Goal: Task Accomplishment & Management: Manage account settings

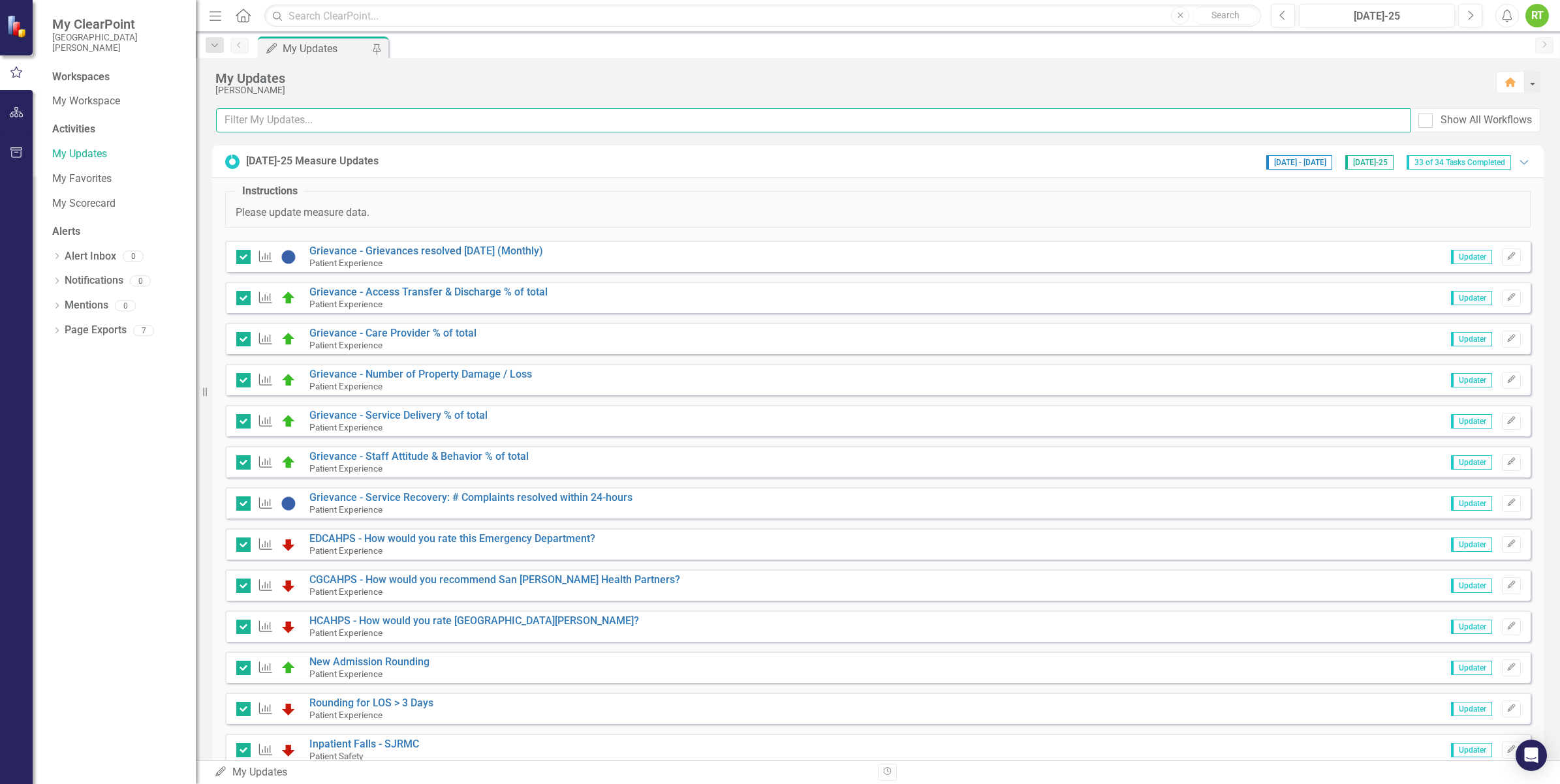
click at [240, 118] on input "text" at bounding box center [813, 120] width 1195 height 24
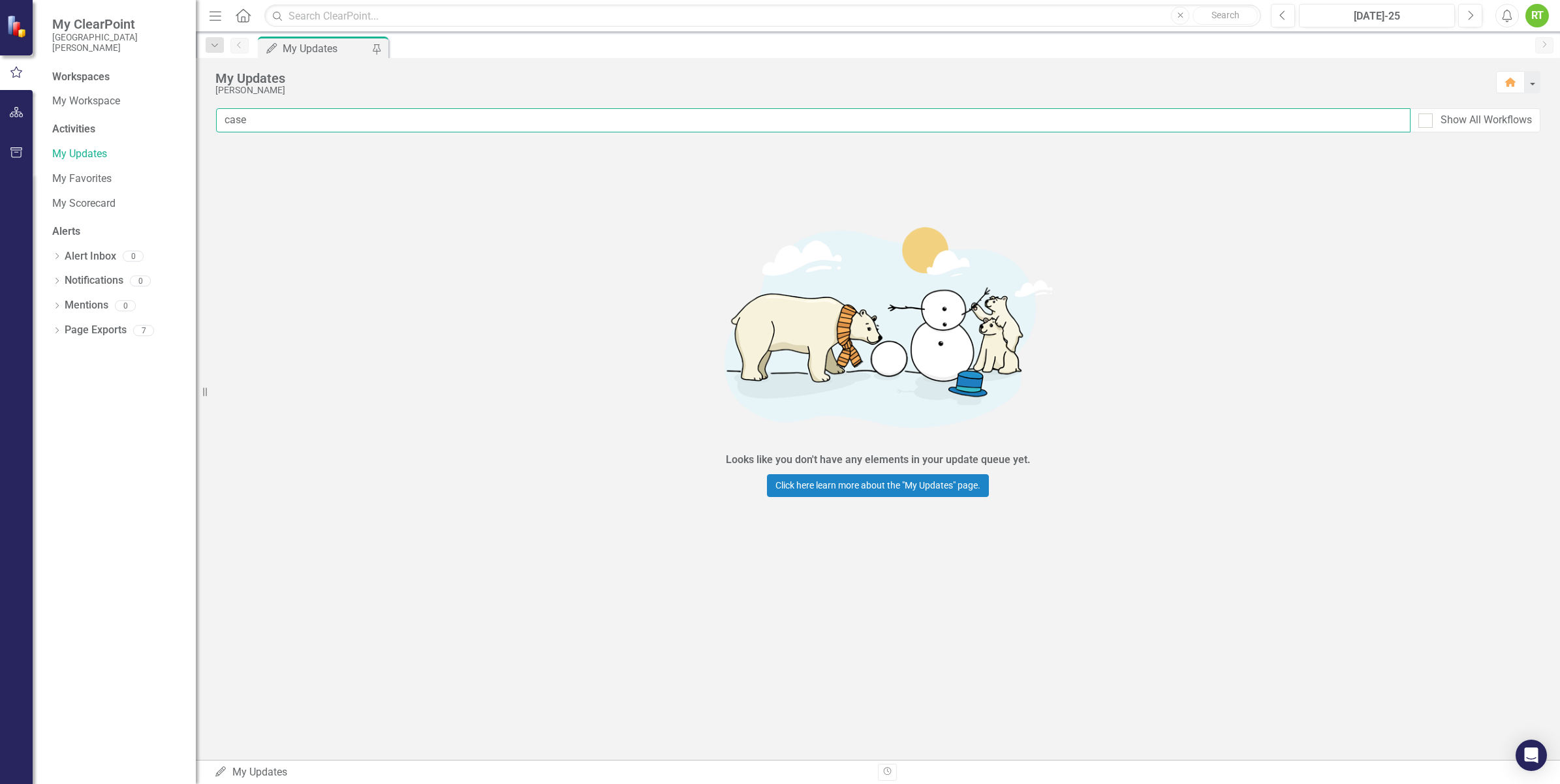
type input "case"
click at [107, 203] on link "My Scorecard" at bounding box center [117, 203] width 130 height 15
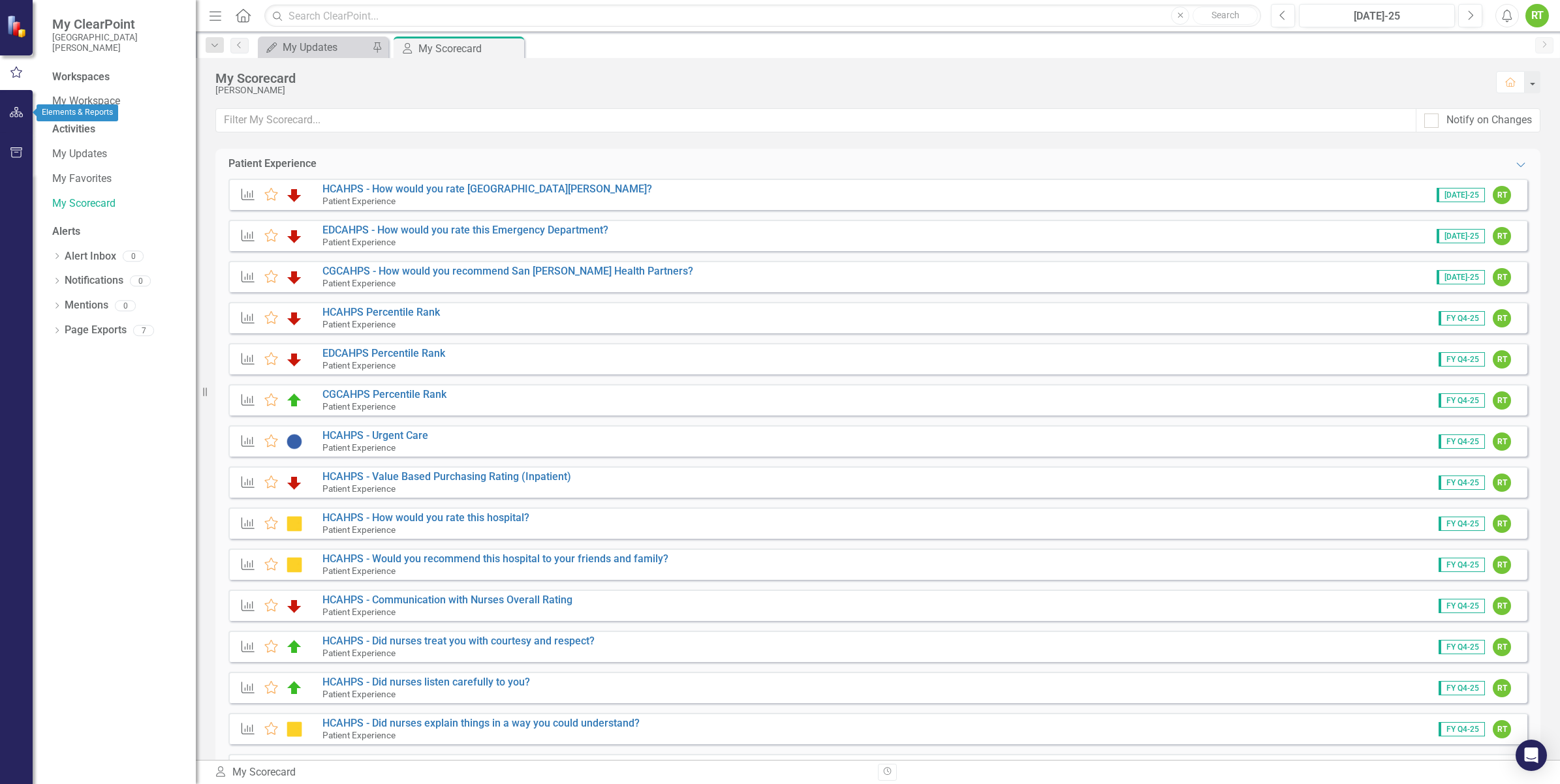
click at [18, 109] on icon "button" at bounding box center [16, 113] width 14 height 11
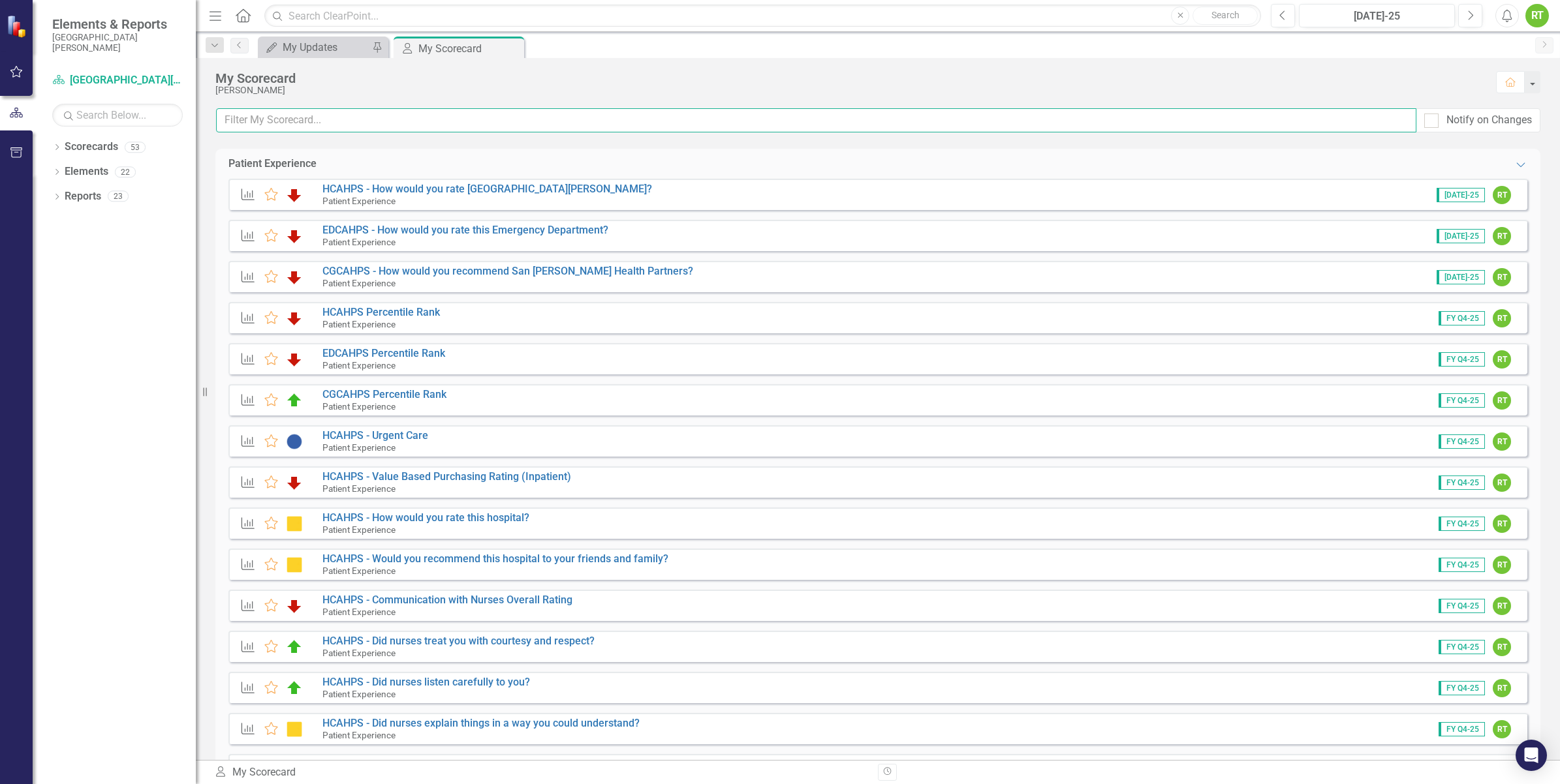
click at [328, 122] on input "text" at bounding box center [816, 120] width 1200 height 24
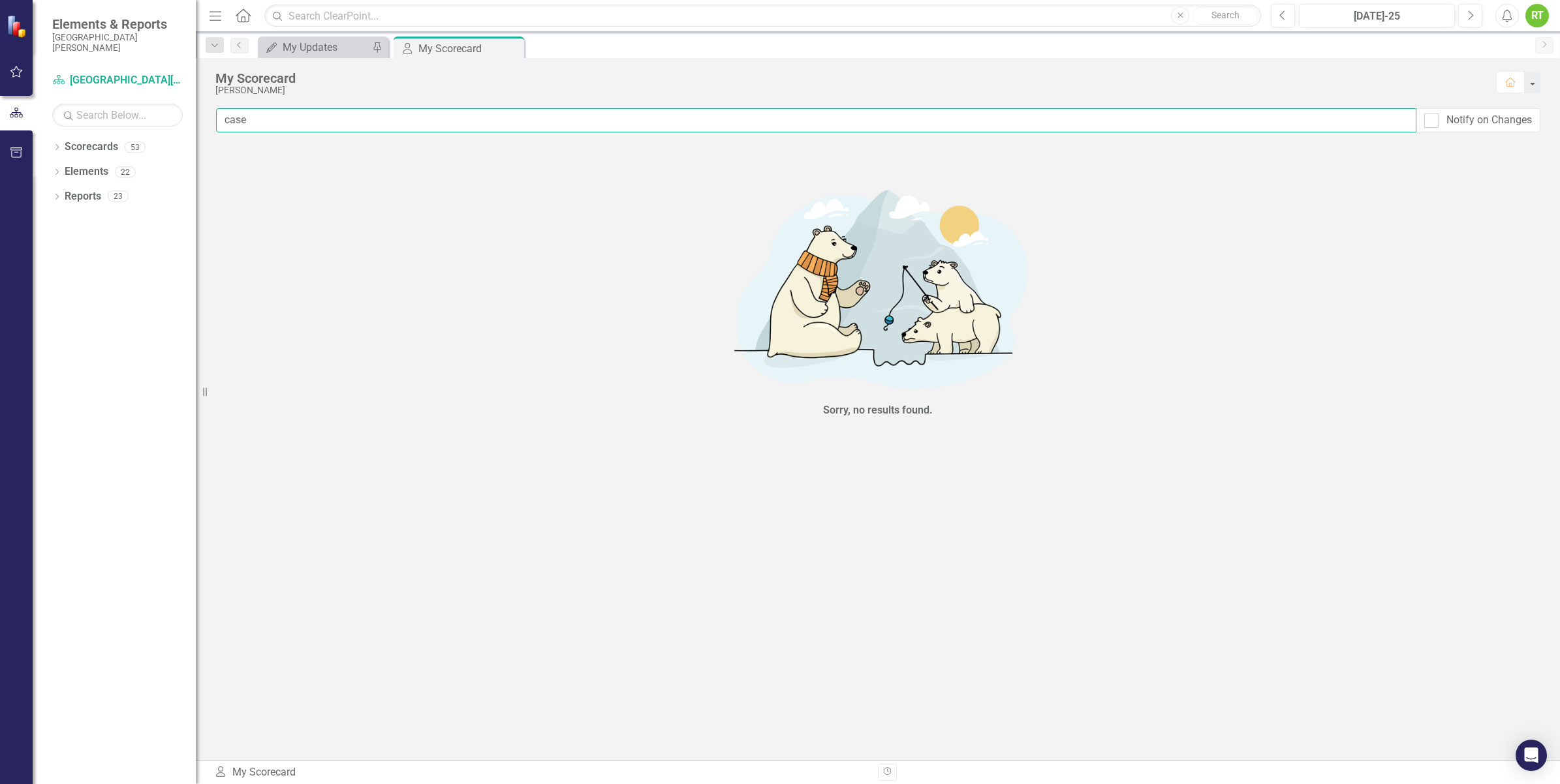
type input "case"
click at [90, 153] on link "Scorecards" at bounding box center [91, 147] width 53 height 15
drag, startPoint x: 90, startPoint y: 153, endPoint x: 60, endPoint y: 145, distance: 31.0
click at [60, 145] on icon "Dropdown" at bounding box center [57, 148] width 9 height 7
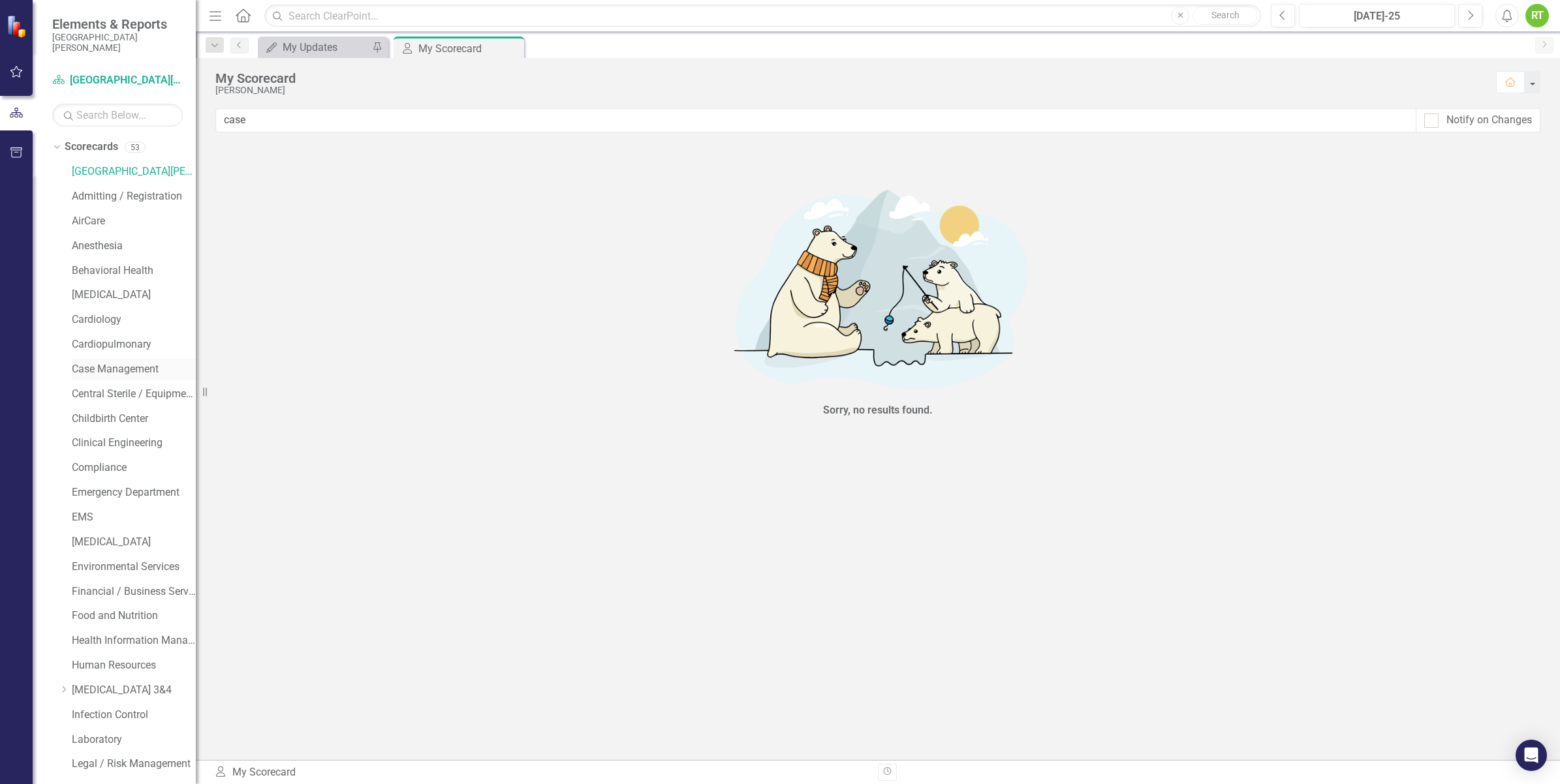
click at [109, 367] on link "Case Management" at bounding box center [134, 369] width 124 height 15
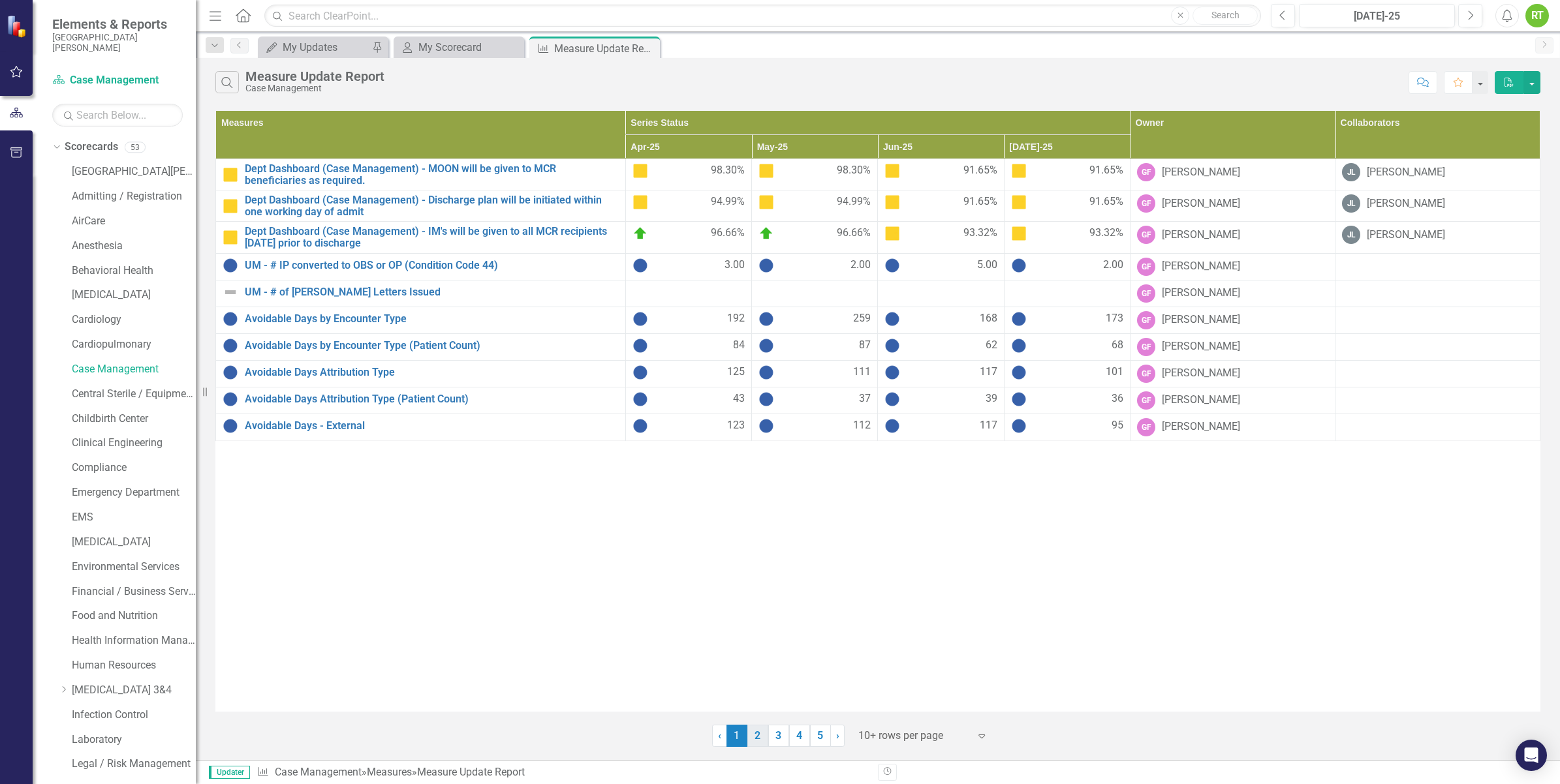
click at [755, 736] on link "2" at bounding box center [758, 736] width 21 height 22
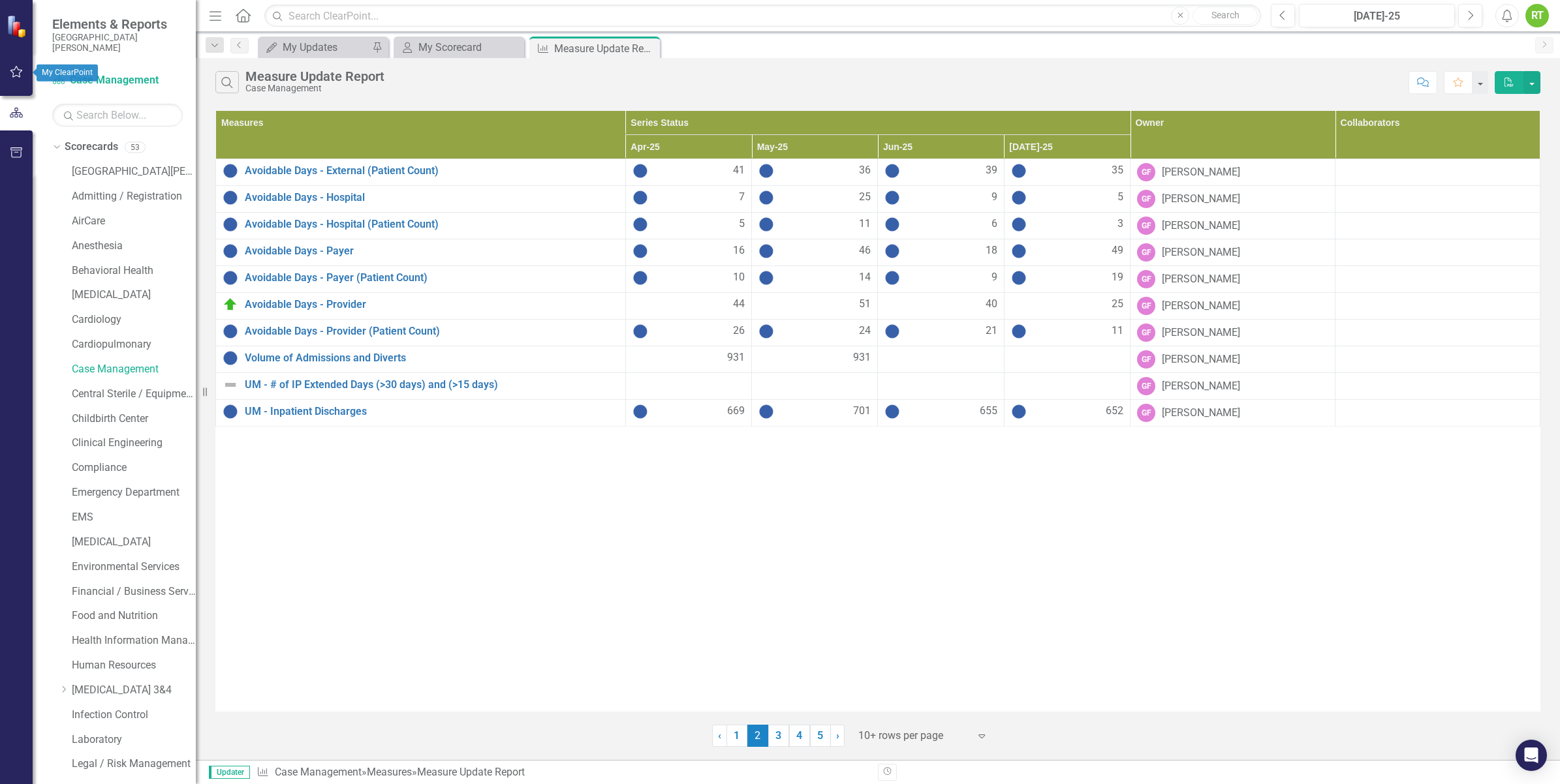
click at [18, 63] on button "button" at bounding box center [16, 72] width 30 height 28
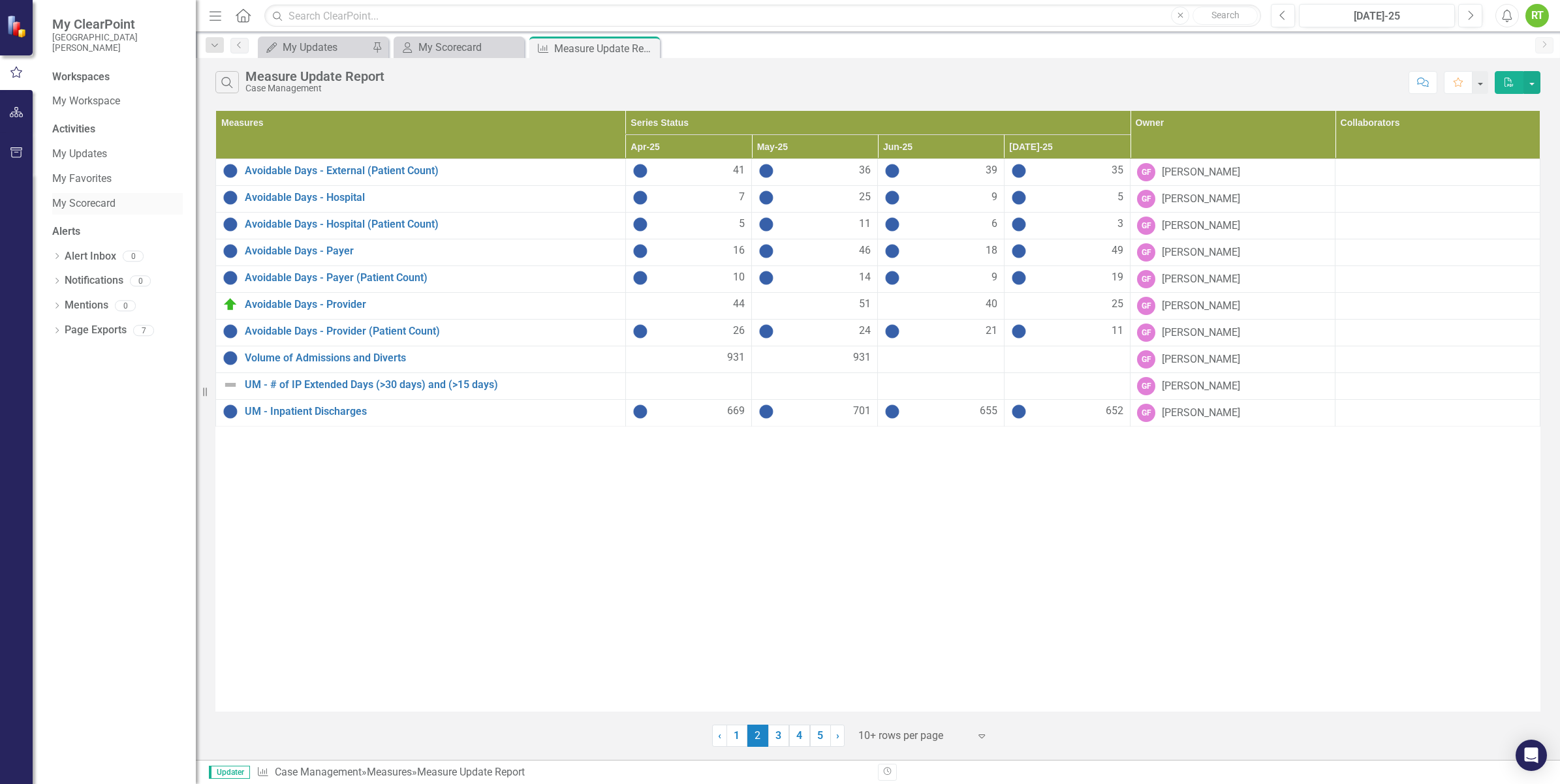
click at [103, 200] on link "My Scorecard" at bounding box center [117, 203] width 130 height 15
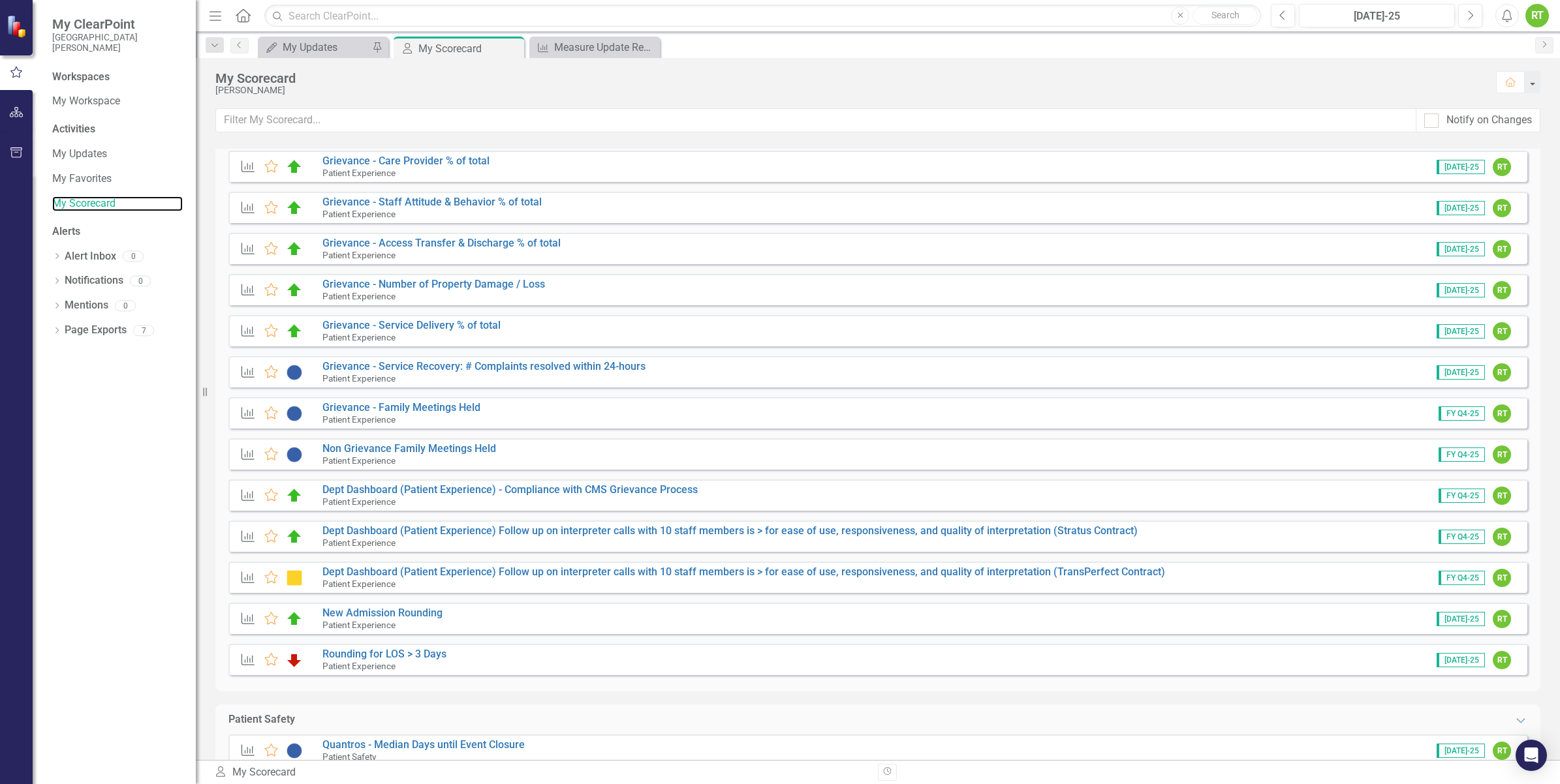
scroll to position [1958, 0]
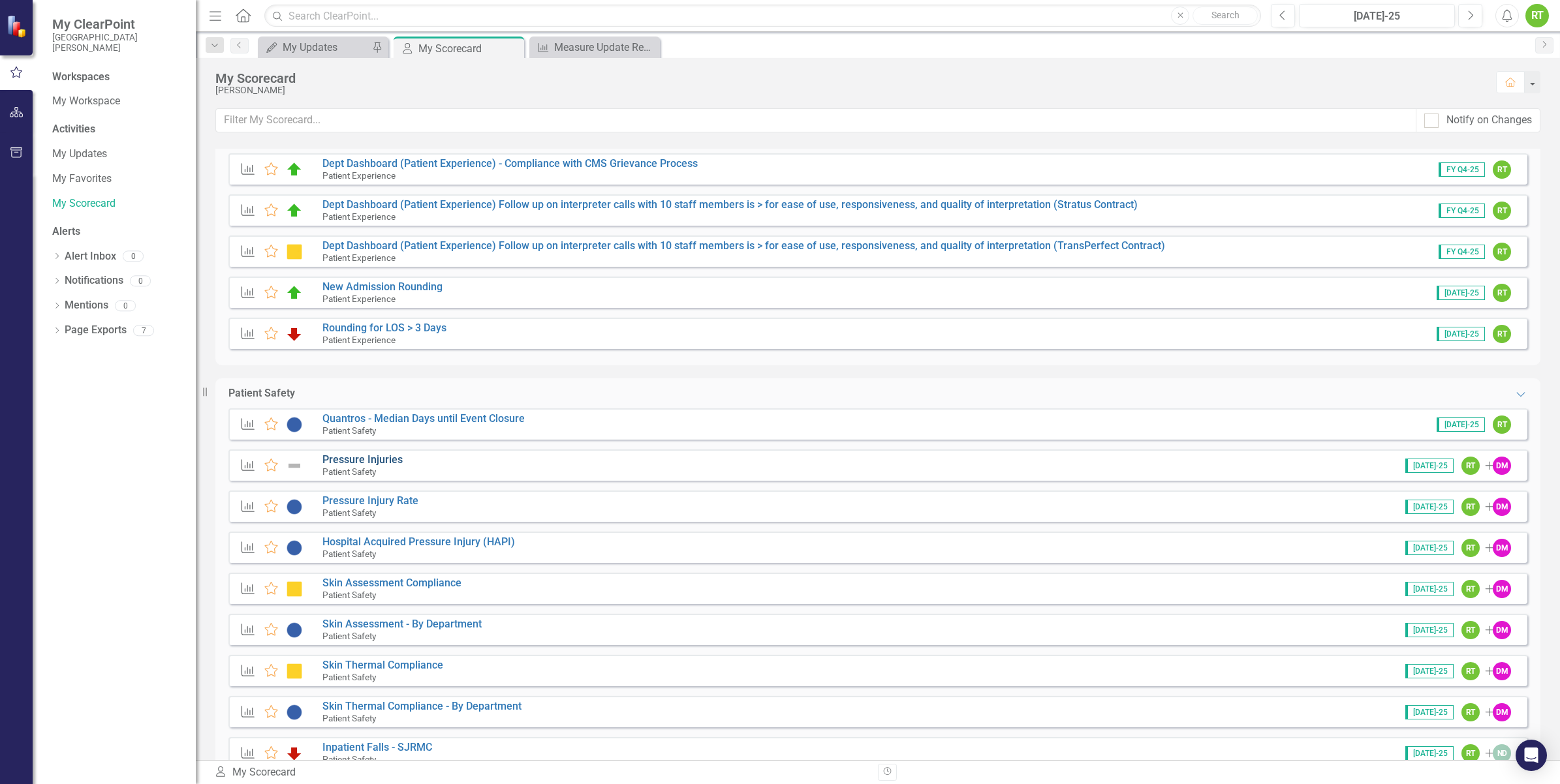
click at [363, 461] on link "Pressure Injuries" at bounding box center [363, 459] width 80 height 13
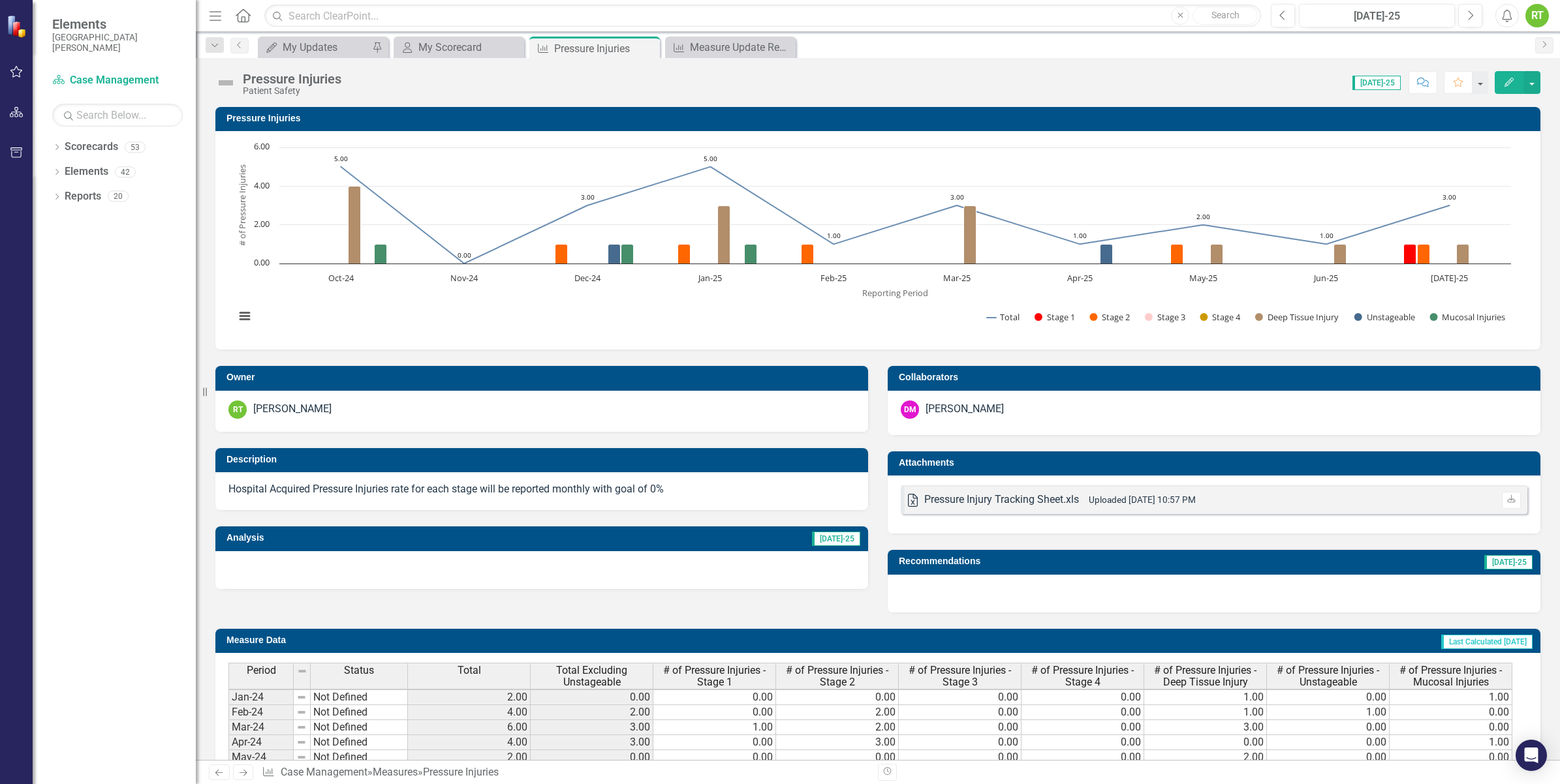
scroll to position [4, 0]
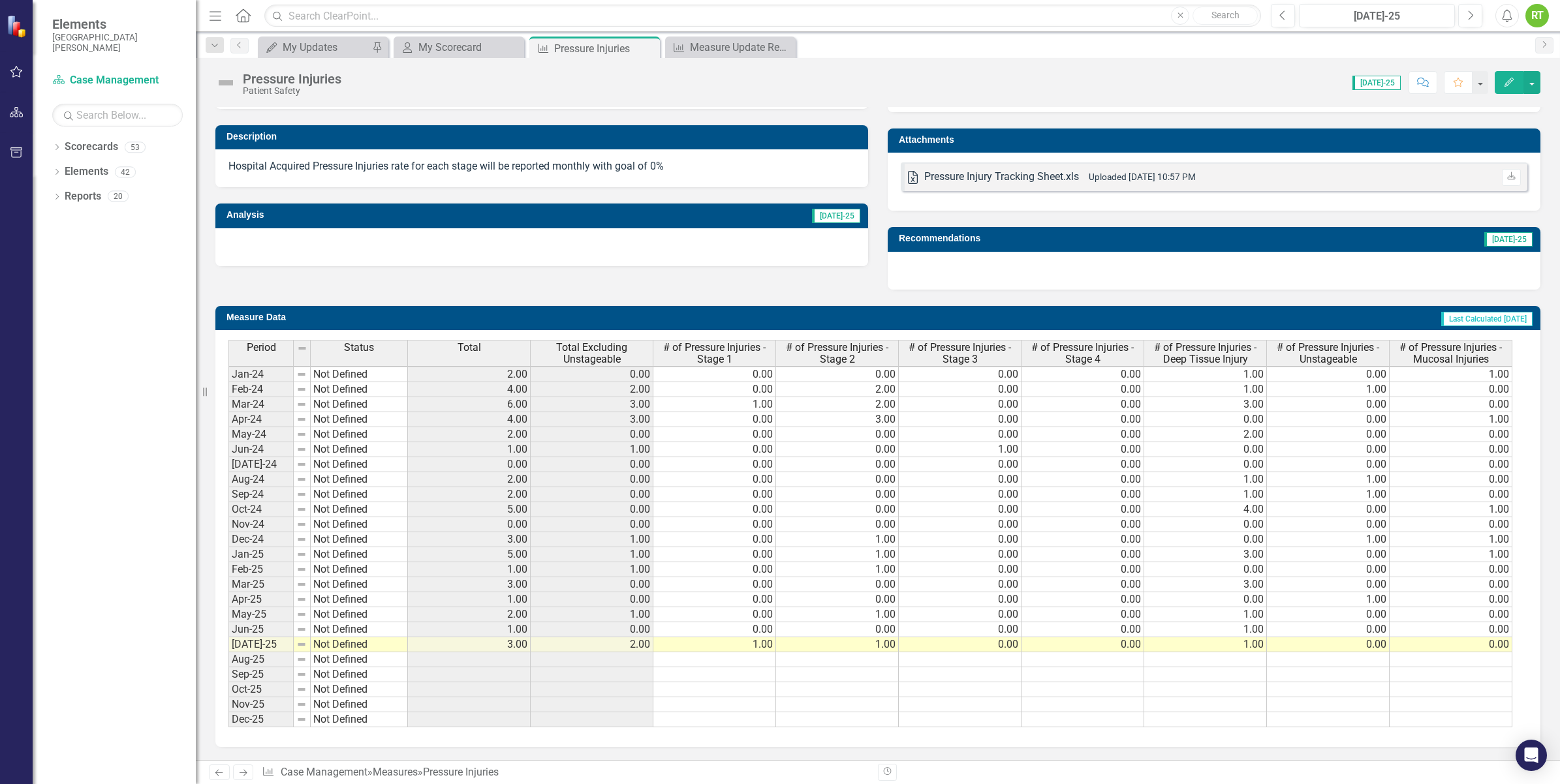
click at [229, 627] on div "Period Status Total Total Excluding Unstageable # of Pressure Injuries - Stage …" at bounding box center [229, 533] width 0 height 388
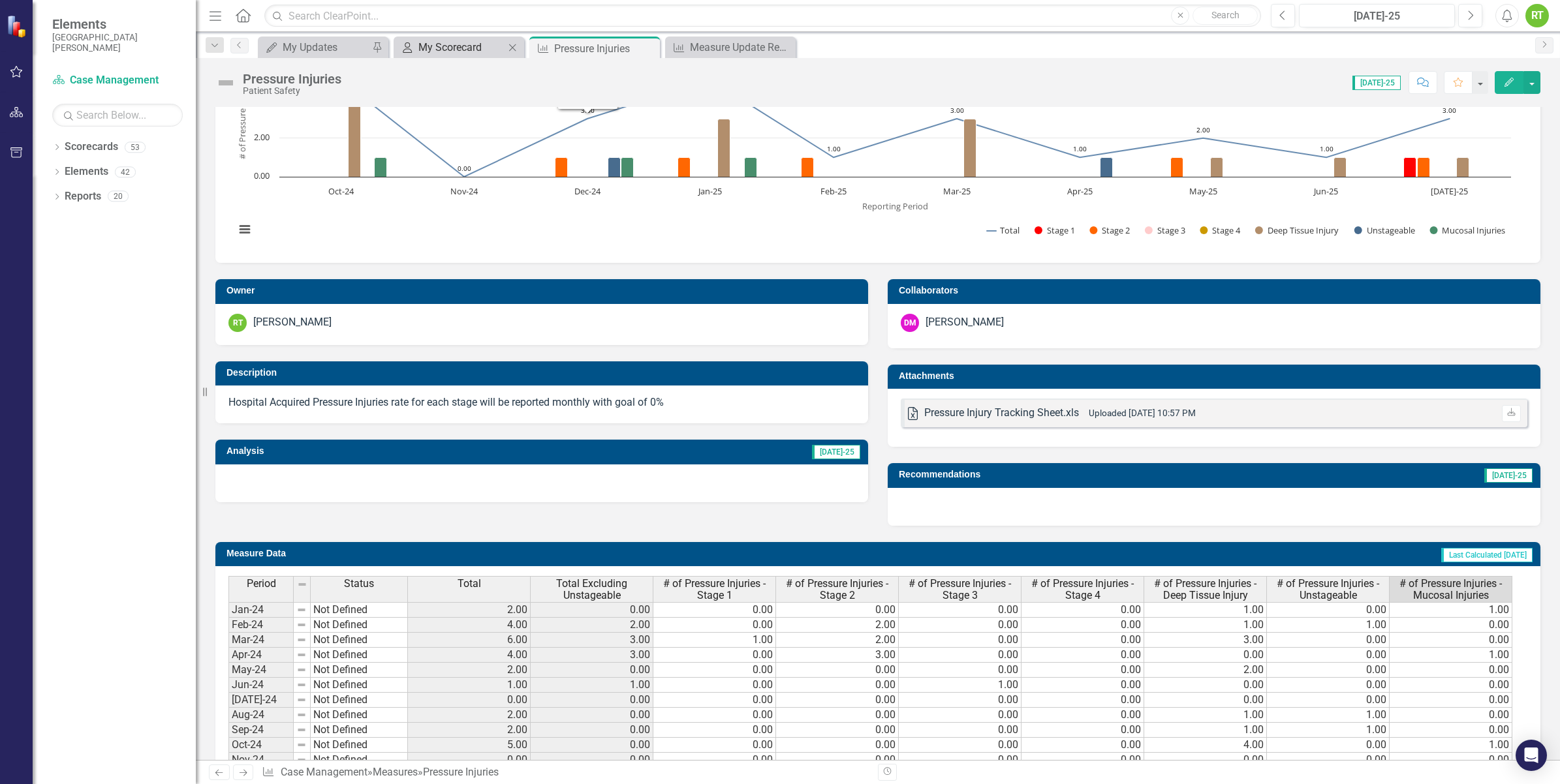
scroll to position [5, 0]
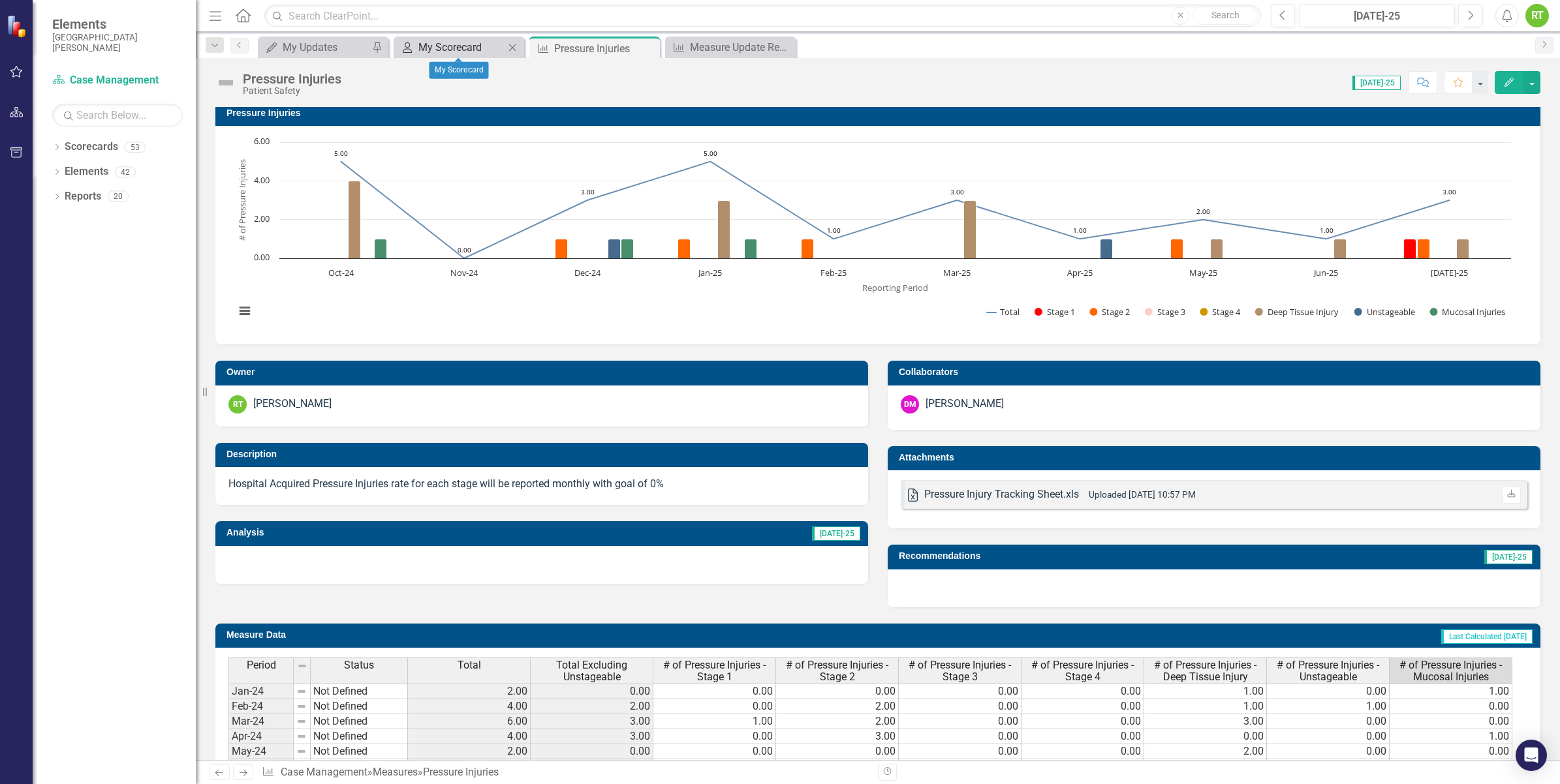
click at [449, 43] on div "My Scorecard" at bounding box center [461, 47] width 86 height 16
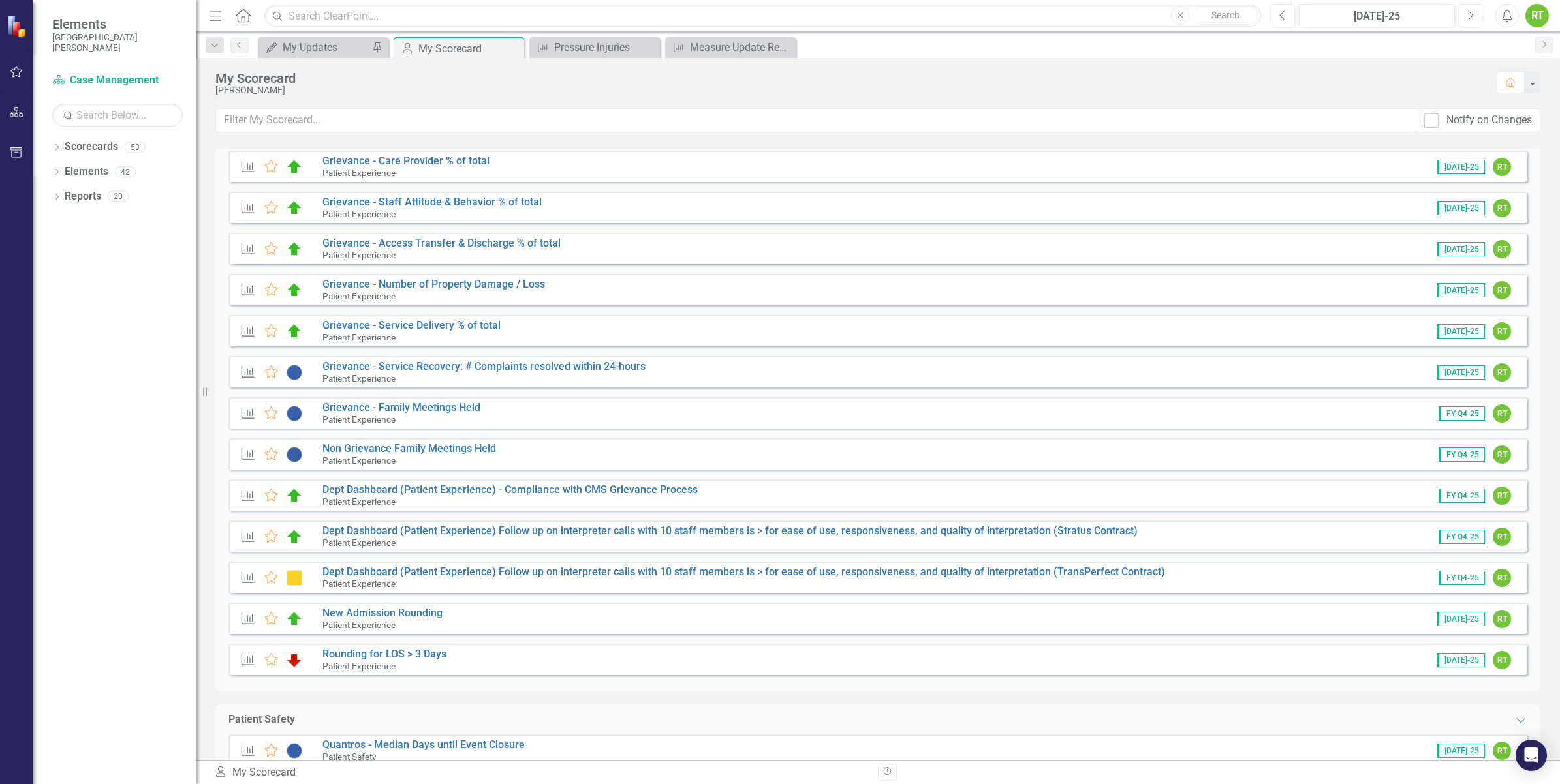
scroll to position [2284, 0]
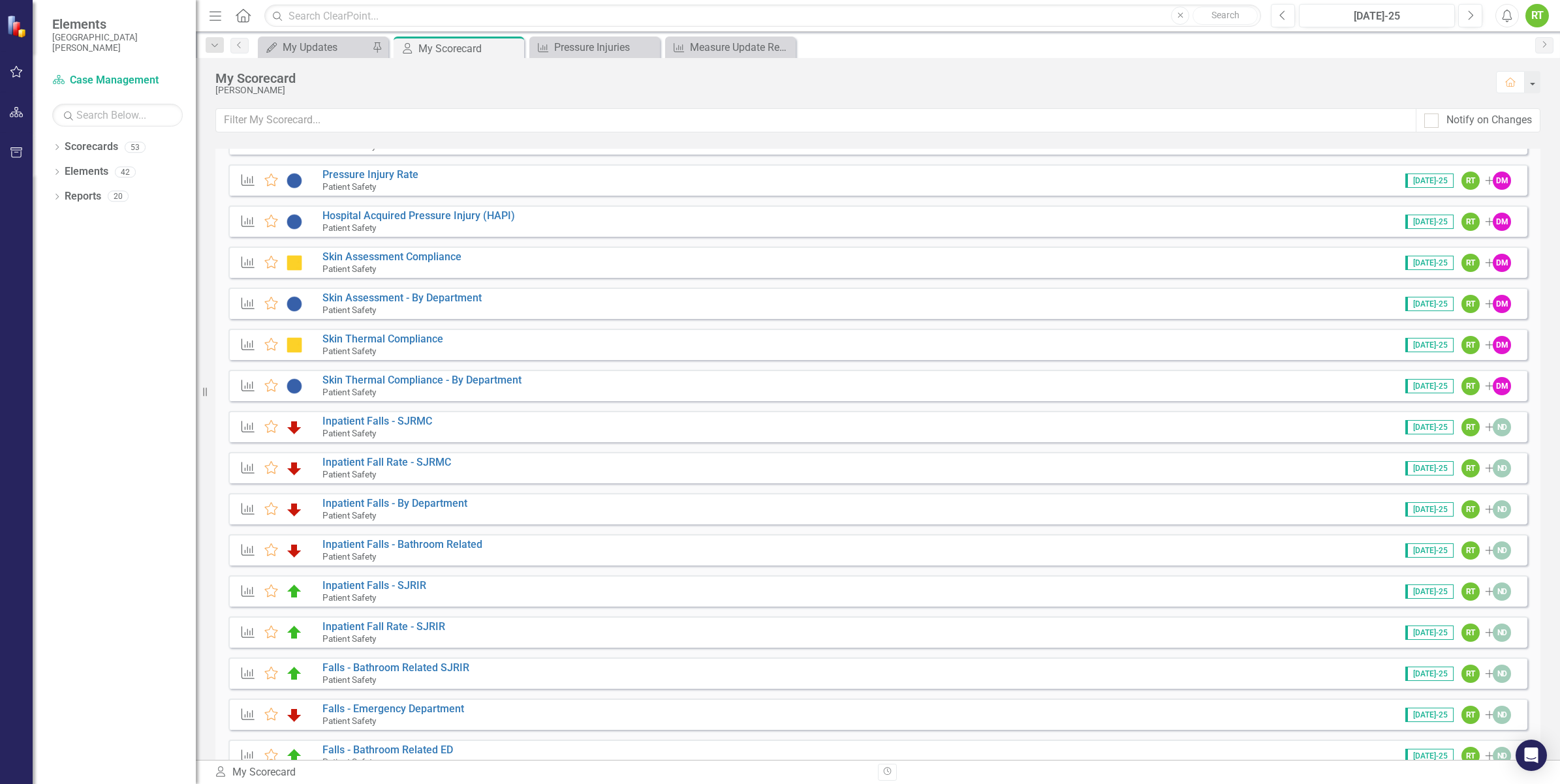
click at [370, 167] on div "Measure Favorite Pressure Injury Rate Patient Safety [DATE]-25 RT Add DM" at bounding box center [878, 180] width 1299 height 32
click at [367, 174] on link "Pressure Injury Rate" at bounding box center [371, 174] width 96 height 13
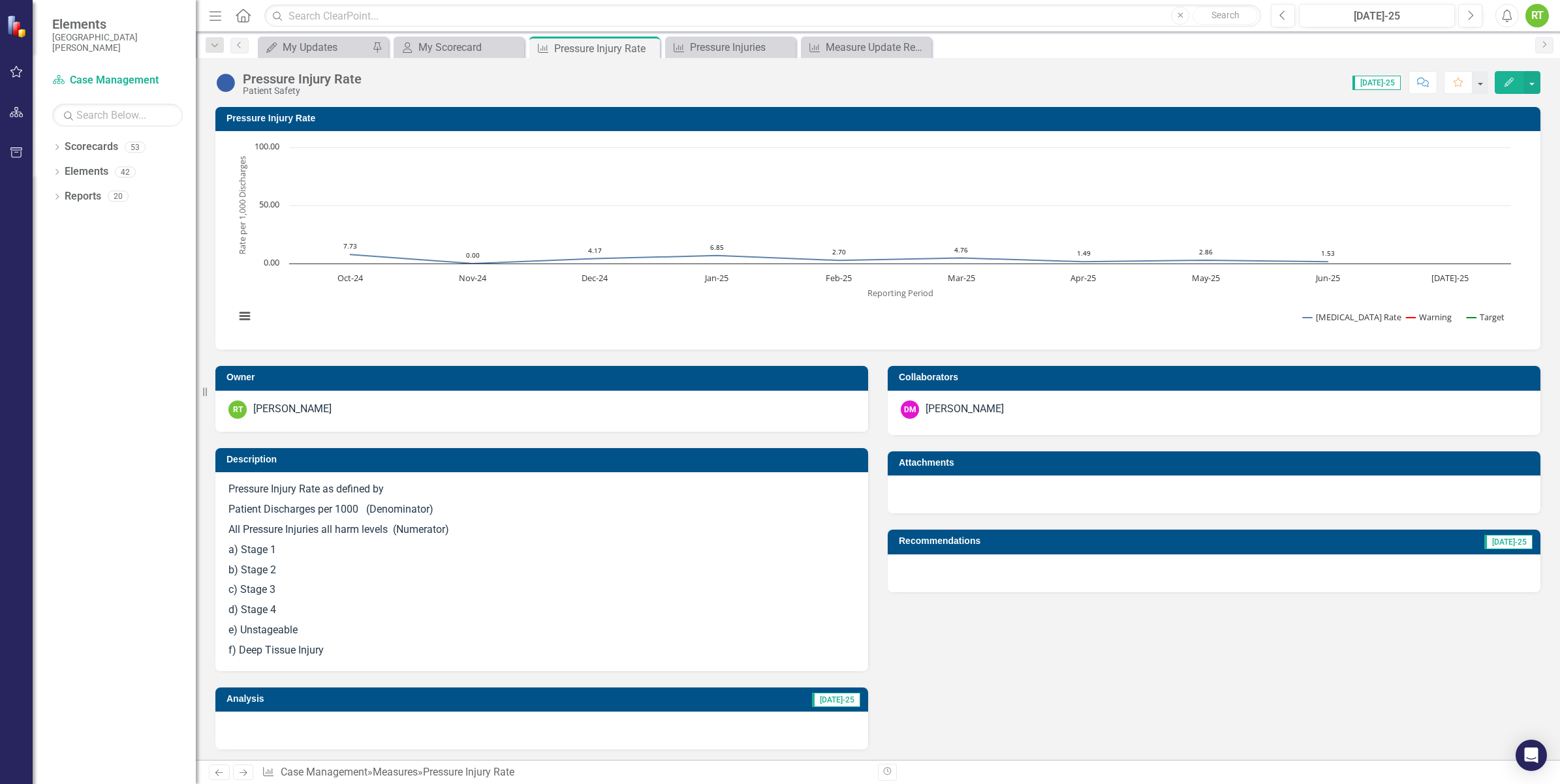
scroll to position [458, 0]
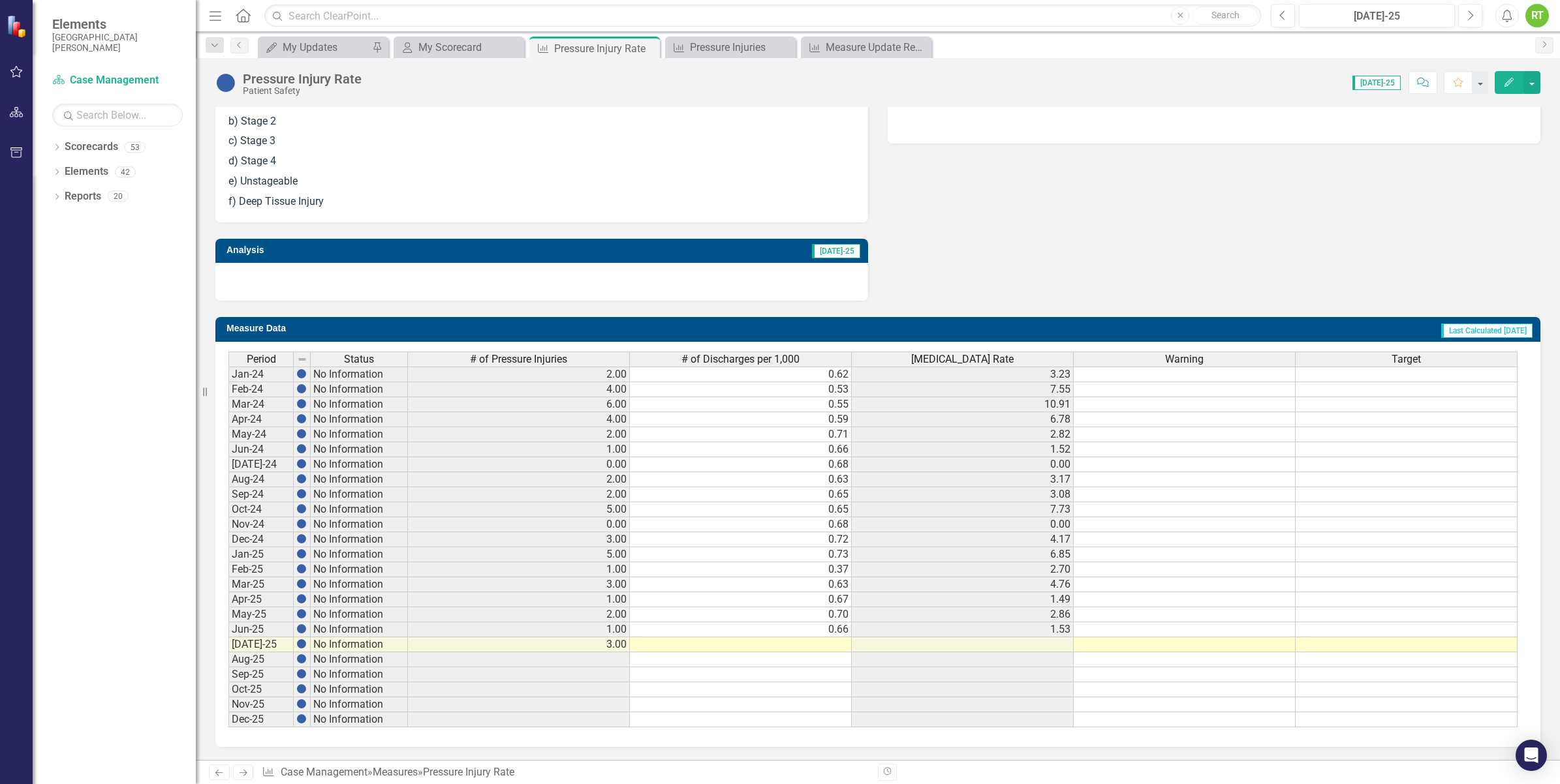
click at [796, 608] on td "0.70" at bounding box center [741, 615] width 222 height 15
click at [803, 628] on td "0.66" at bounding box center [741, 630] width 222 height 15
click at [805, 625] on td "0.66" at bounding box center [741, 630] width 222 height 15
type textarea "0.655"
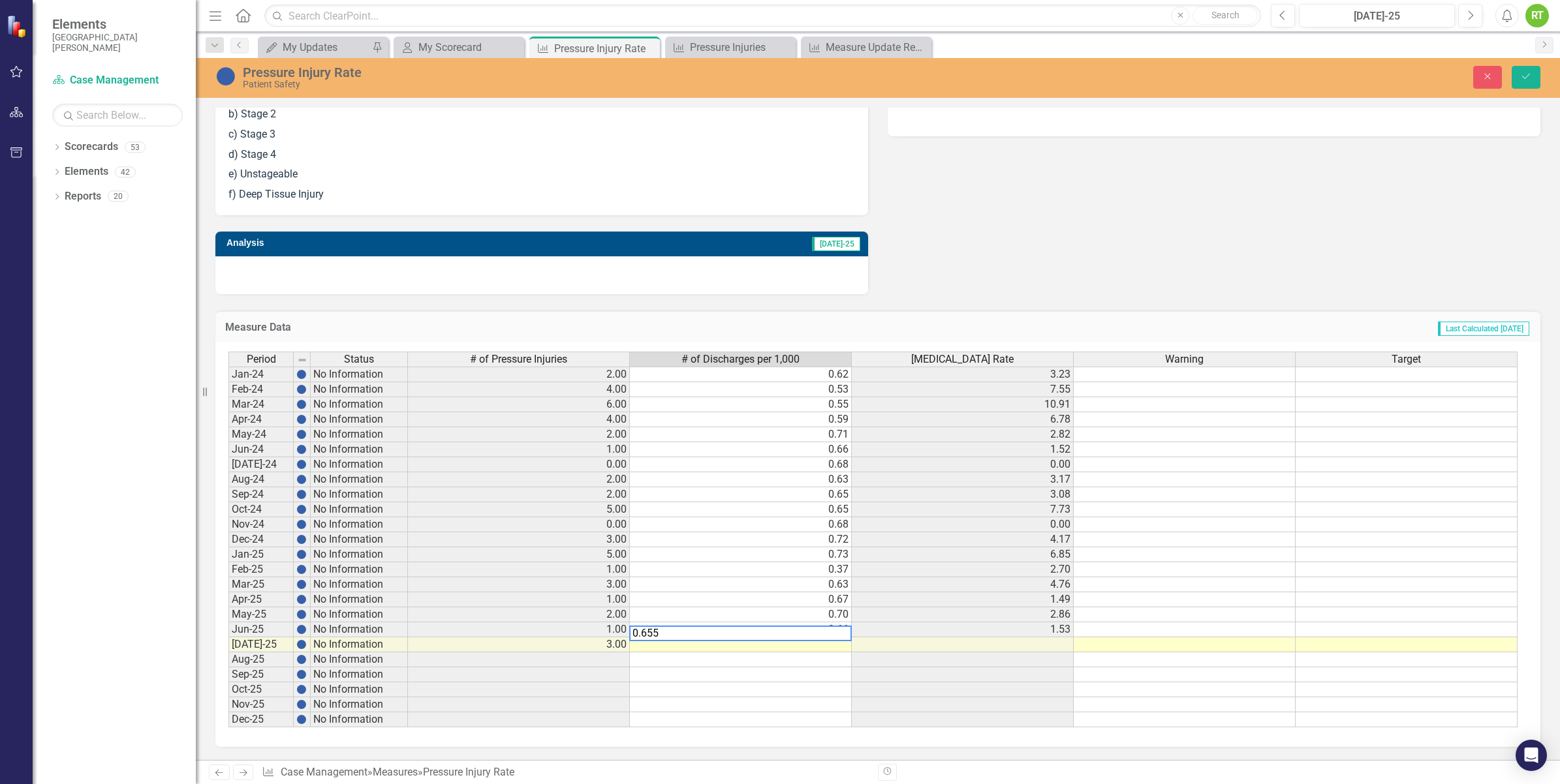
click at [805, 626] on textarea "0.655" at bounding box center [741, 634] width 223 height 16
click at [797, 647] on td at bounding box center [741, 644] width 222 height 15
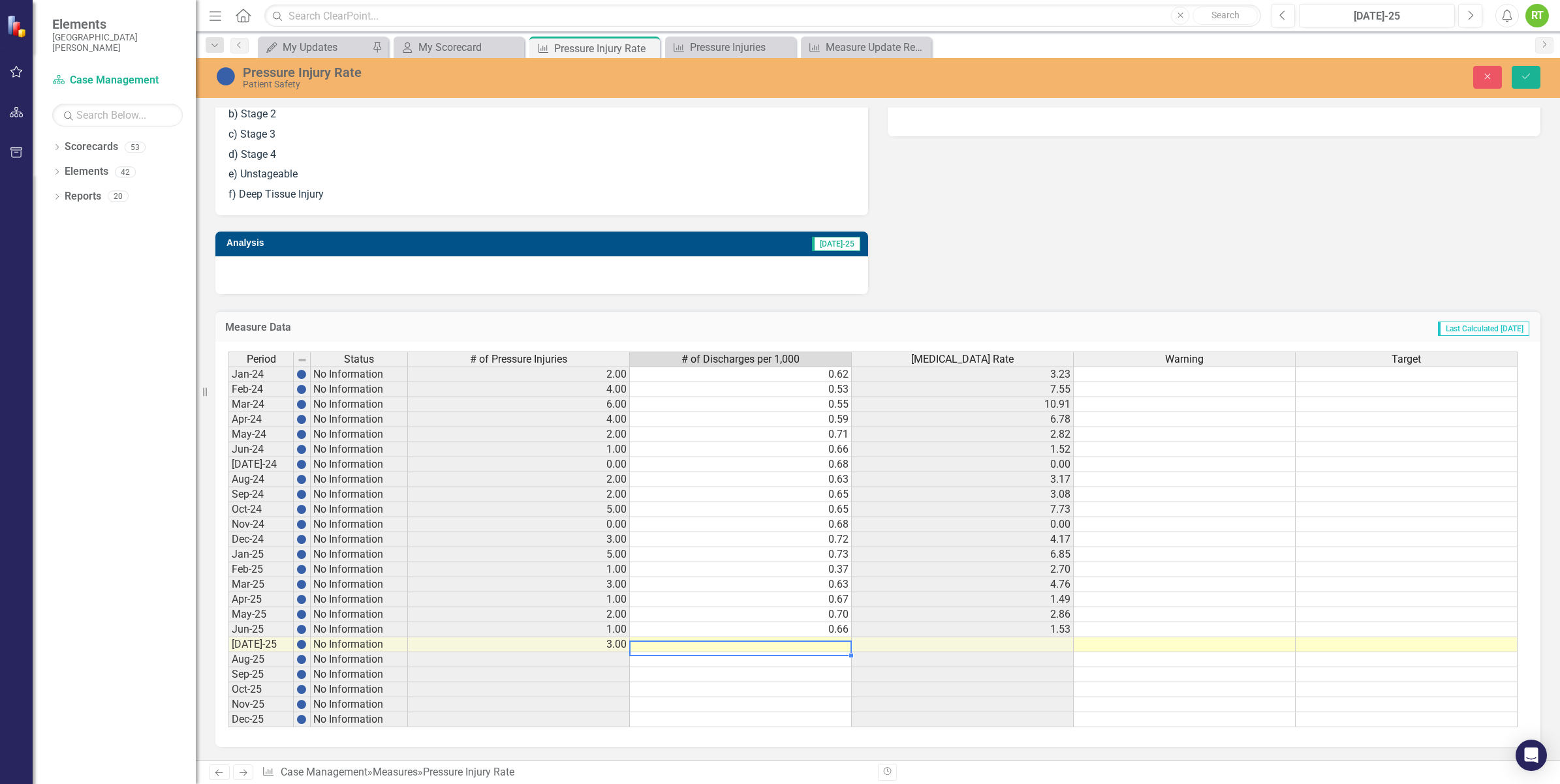
click at [797, 647] on td at bounding box center [741, 644] width 222 height 15
type textarea "0.652"
click at [779, 696] on td at bounding box center [741, 690] width 222 height 15
click at [1535, 72] on button "Save" at bounding box center [1526, 77] width 29 height 23
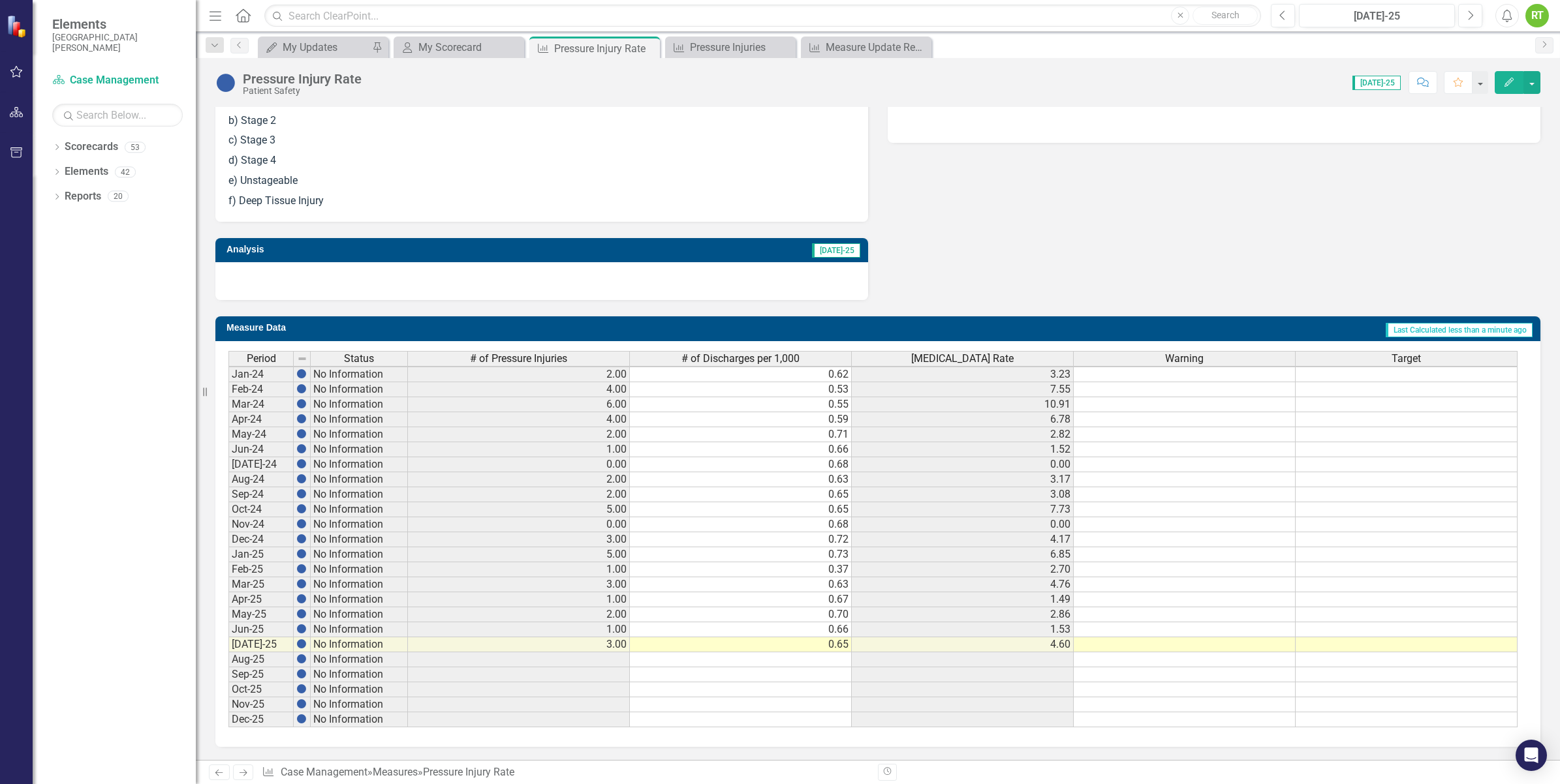
scroll to position [4, 0]
click at [298, 43] on div "My Updates" at bounding box center [325, 47] width 86 height 16
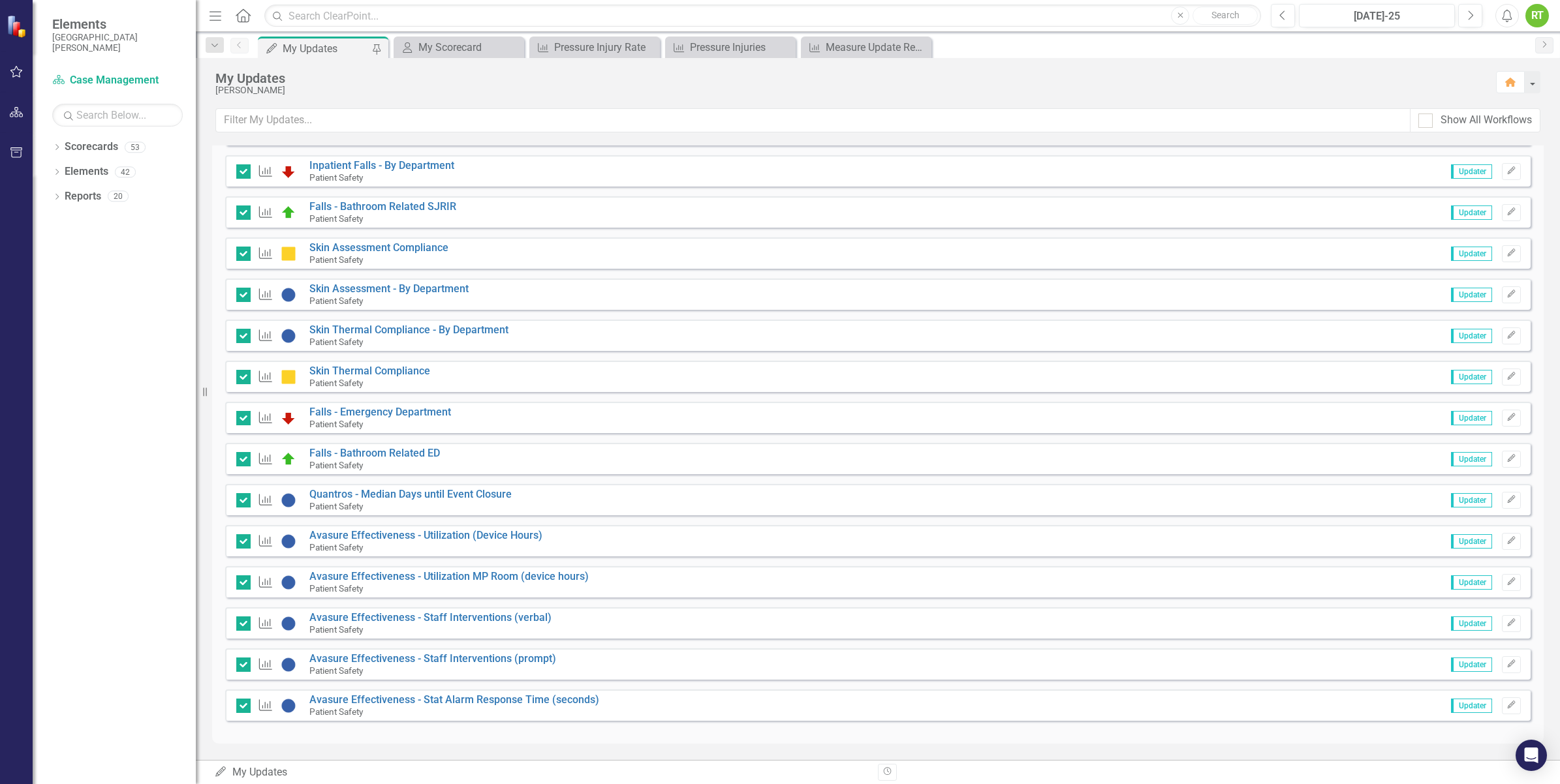
scroll to position [582, 0]
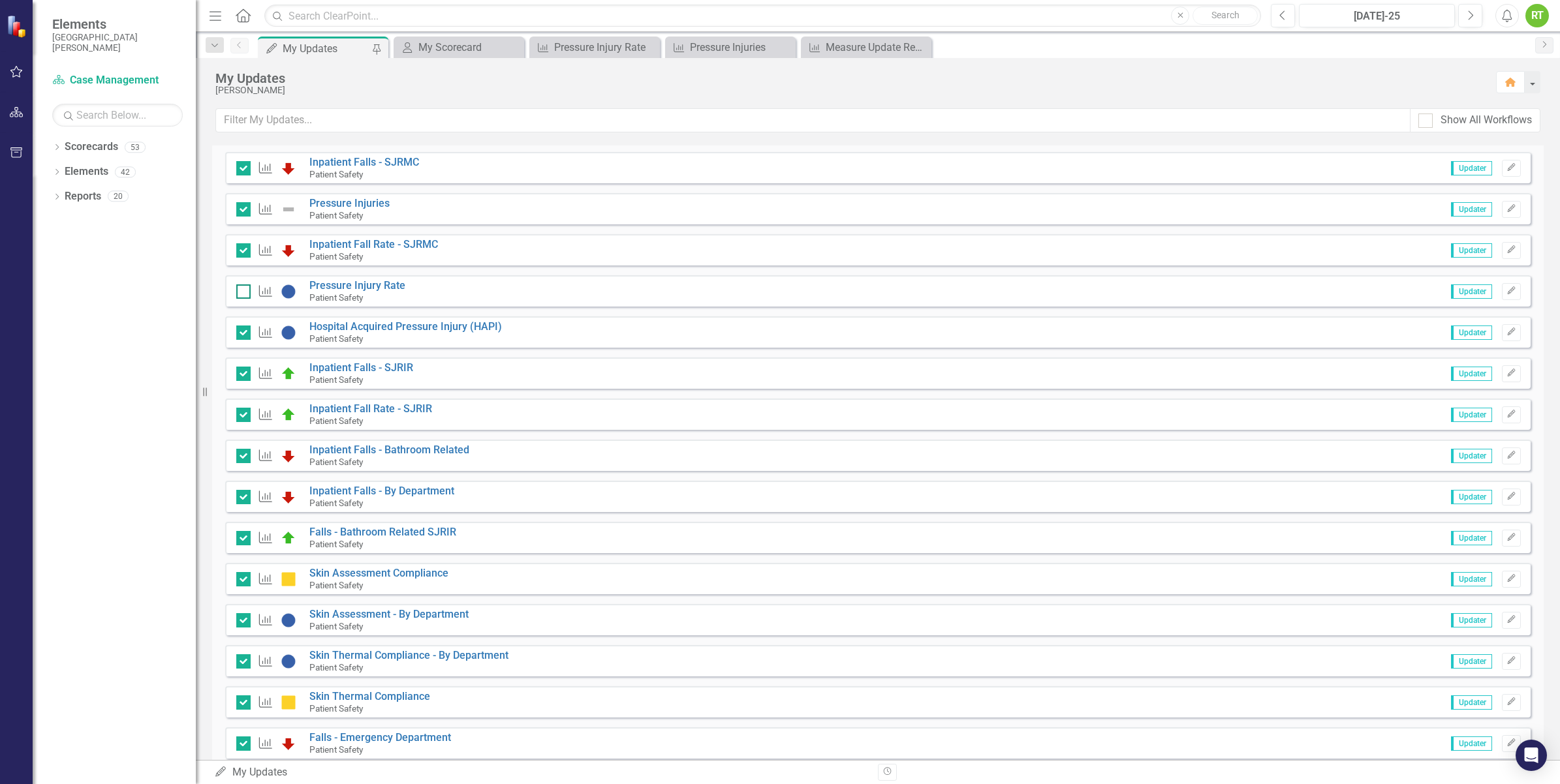
click at [239, 292] on input "checkbox" at bounding box center [240, 288] width 9 height 9
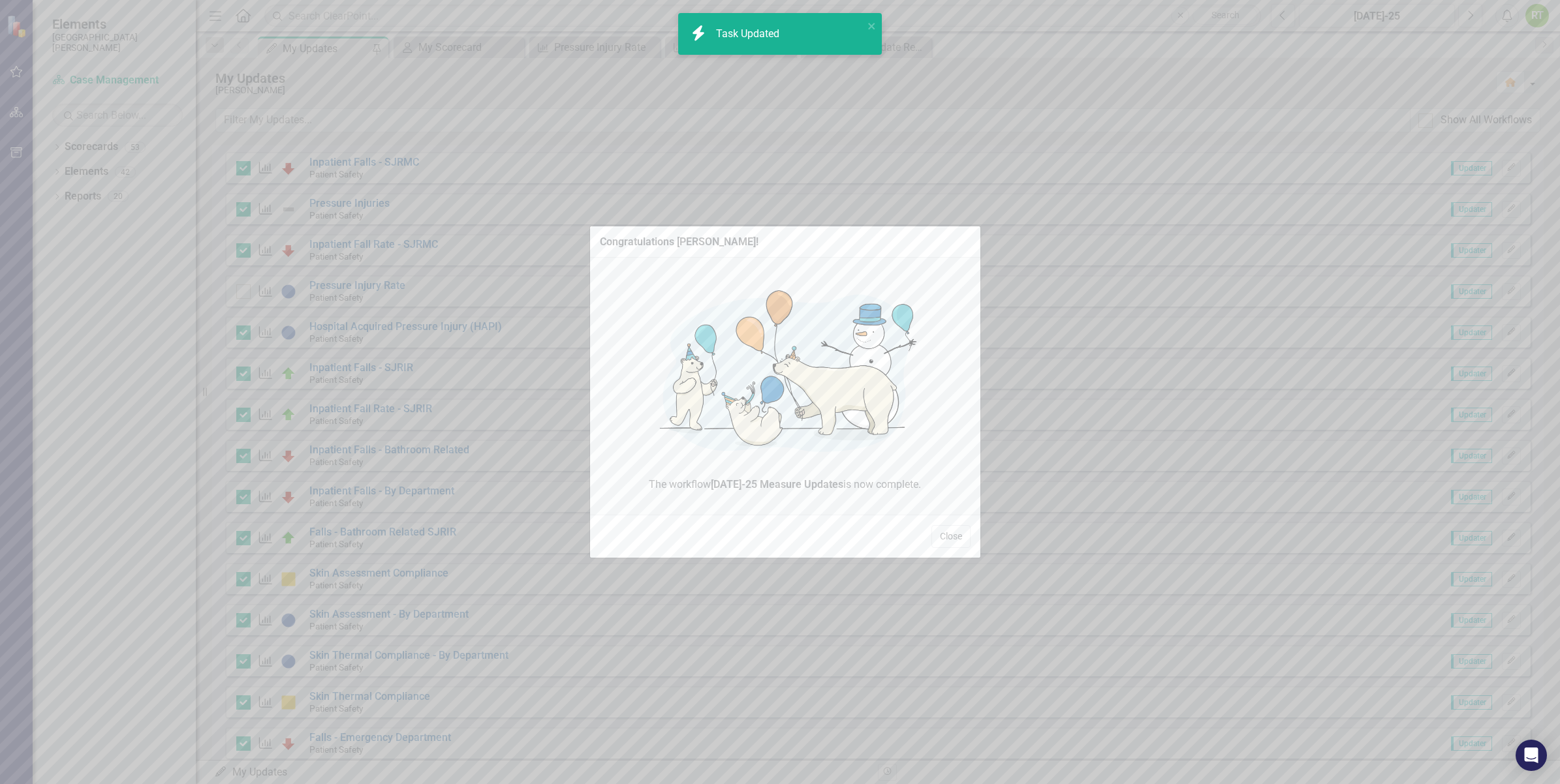
checkbox input "true"
click at [934, 537] on button "Close" at bounding box center [950, 536] width 39 height 23
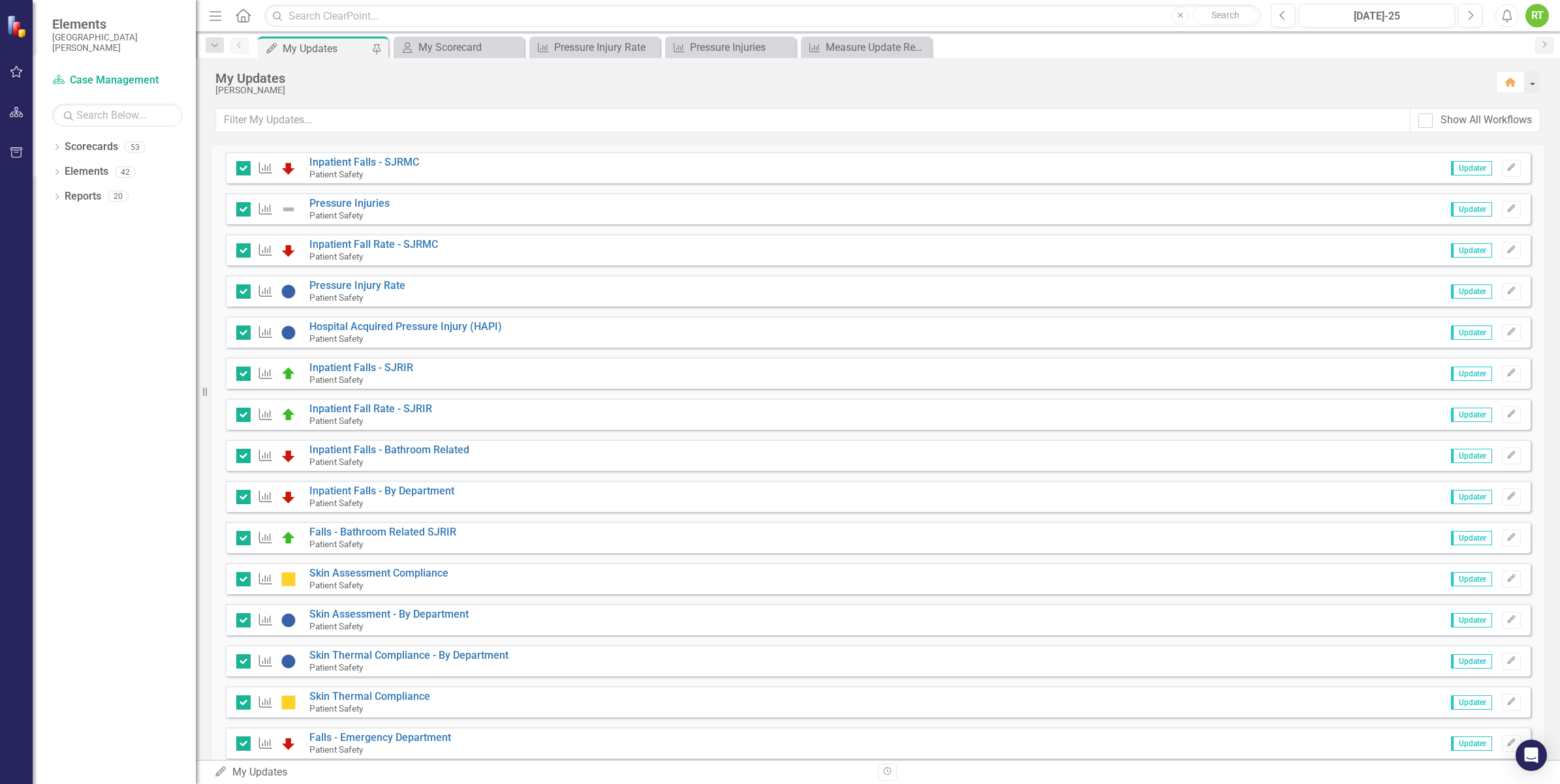
click at [1547, 12] on div "RT" at bounding box center [1537, 16] width 24 height 24
click at [1503, 168] on link "Logout Log Out" at bounding box center [1497, 165] width 103 height 24
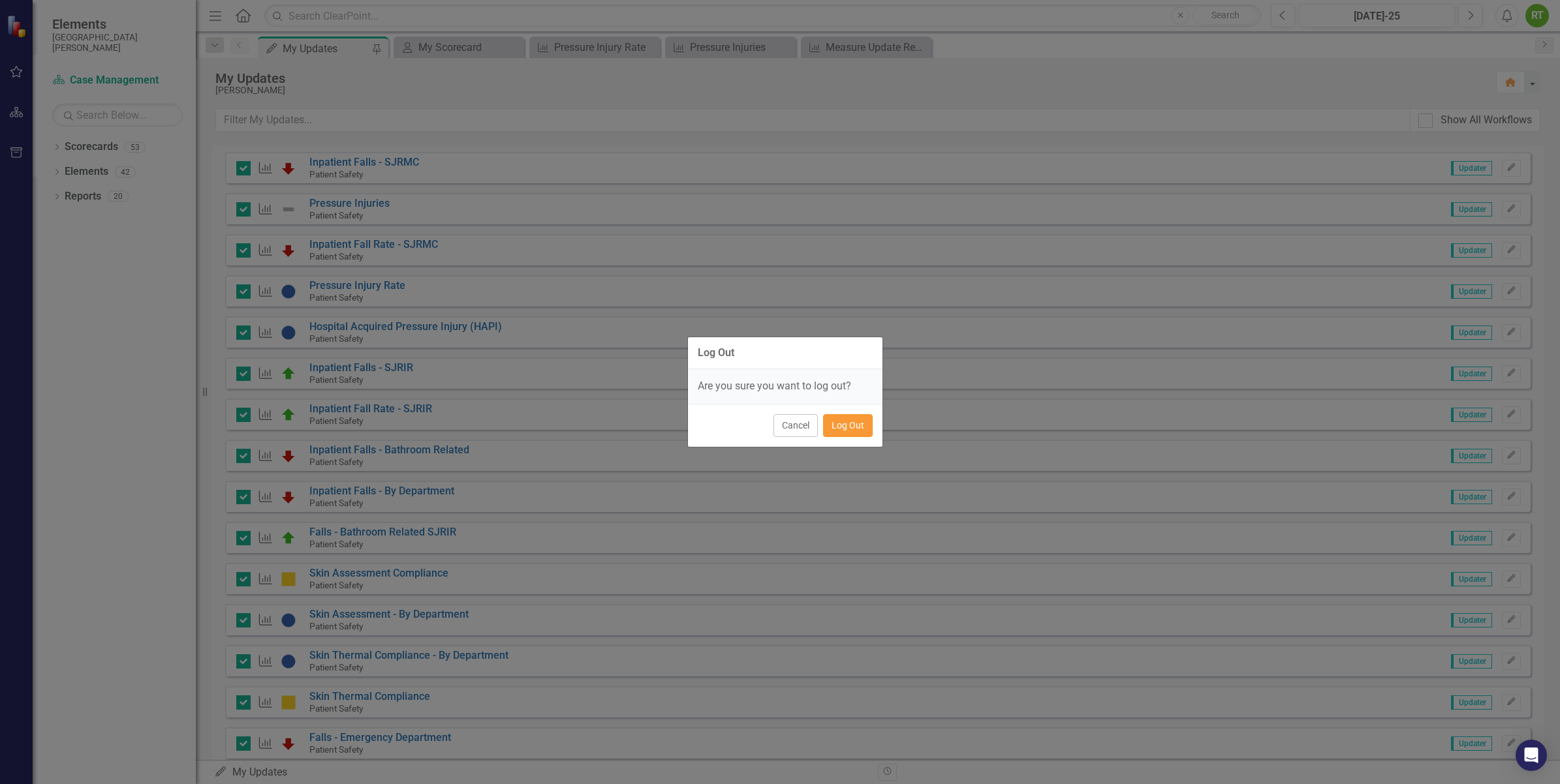
click at [853, 424] on button "Log Out" at bounding box center [847, 425] width 49 height 23
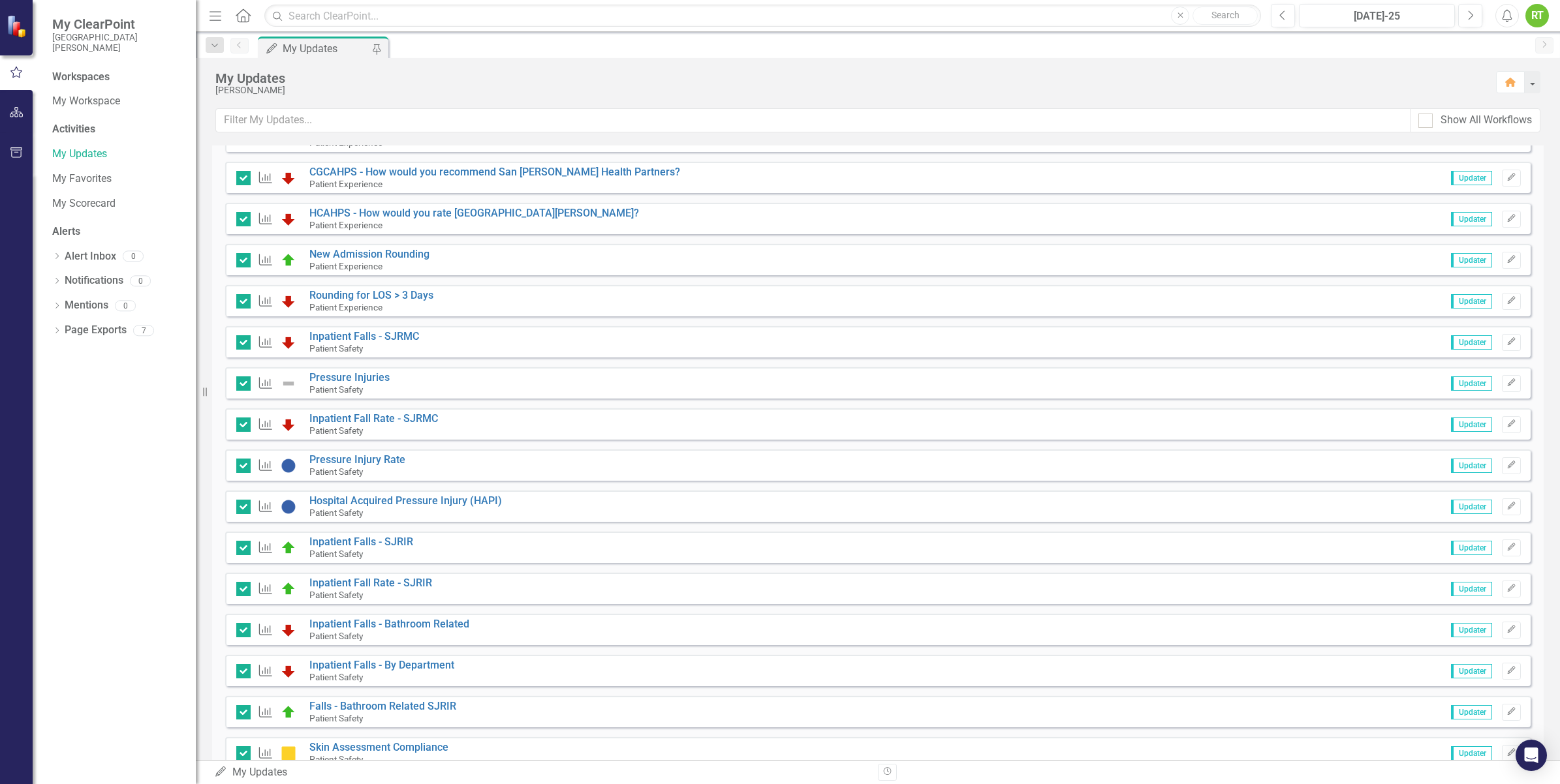
scroll to position [489, 0]
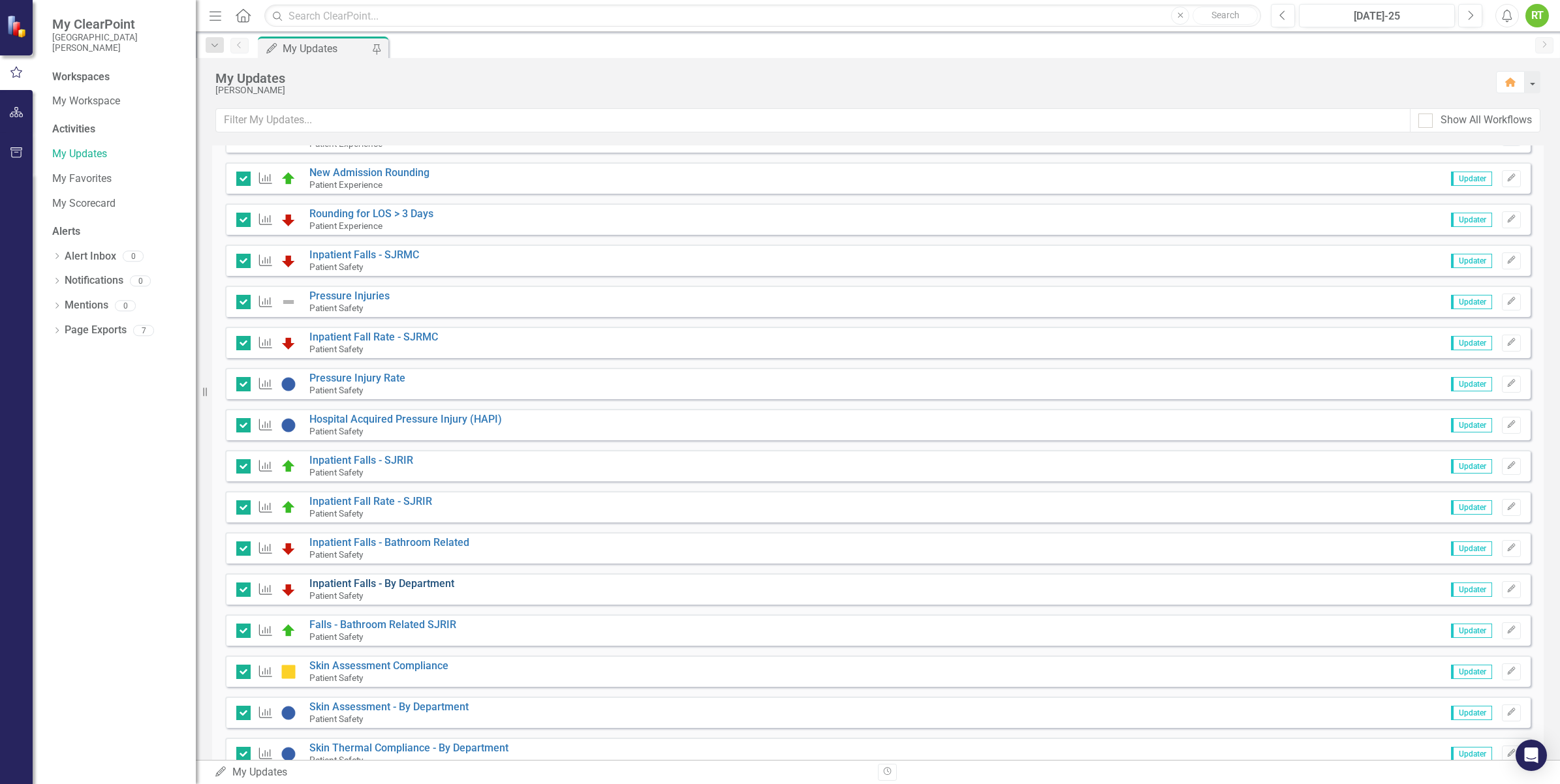
click at [402, 585] on link "Inpatient Falls - By Department" at bounding box center [382, 583] width 145 height 13
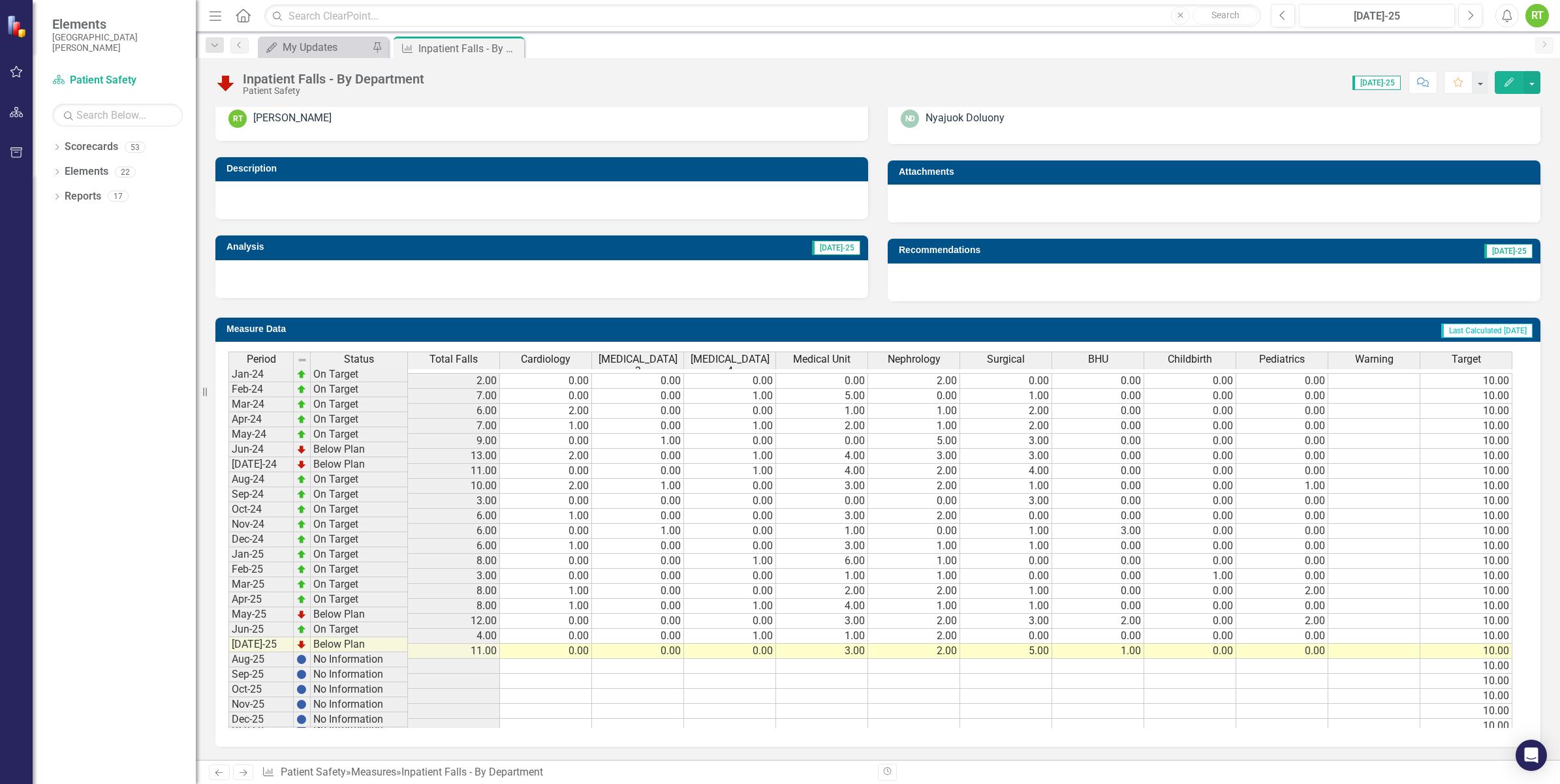
scroll to position [301, 0]
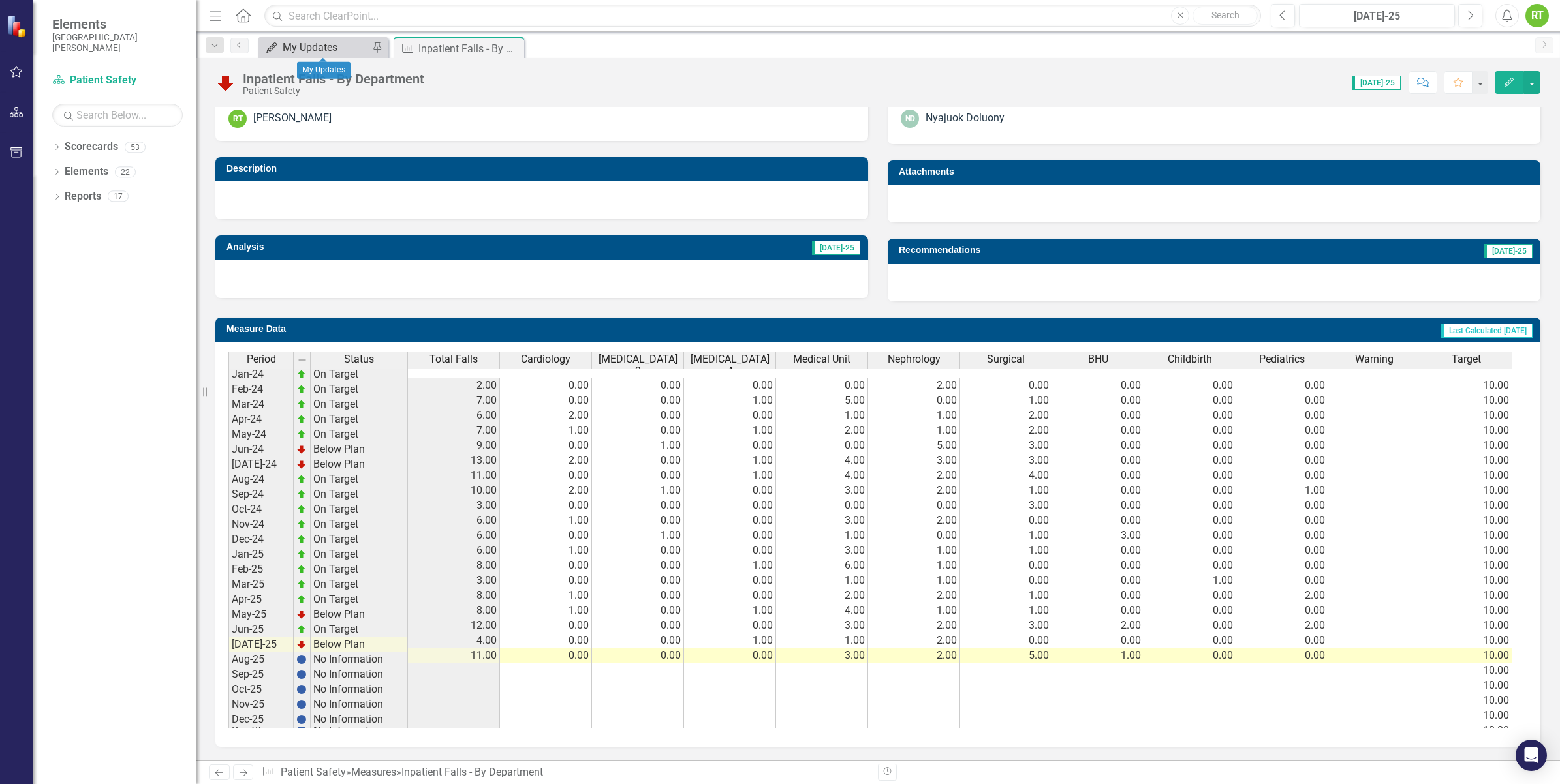
click at [350, 42] on div "My Updates" at bounding box center [325, 47] width 86 height 16
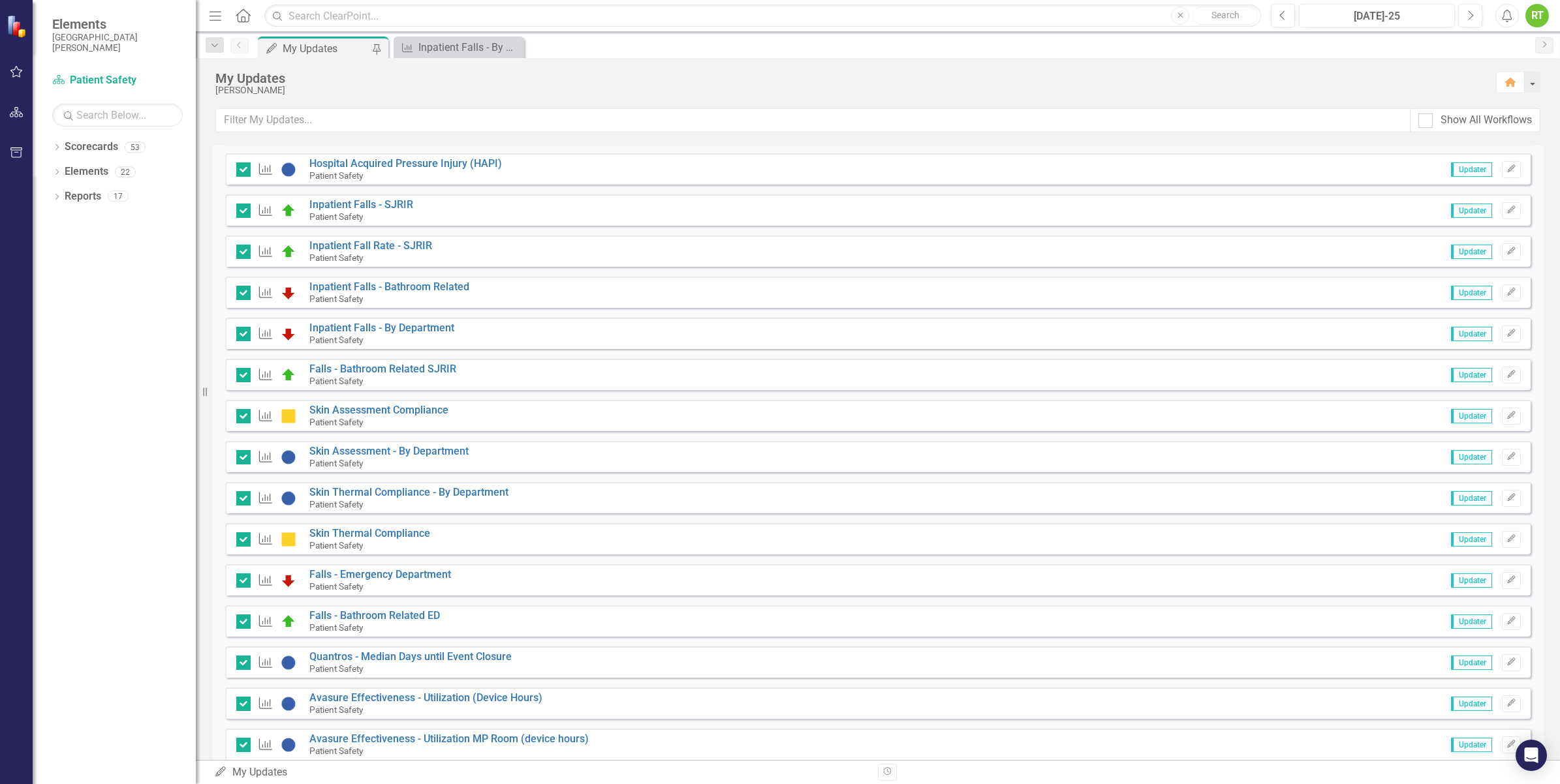
scroll to position [664, 0]
